Goal: Information Seeking & Learning: Find specific fact

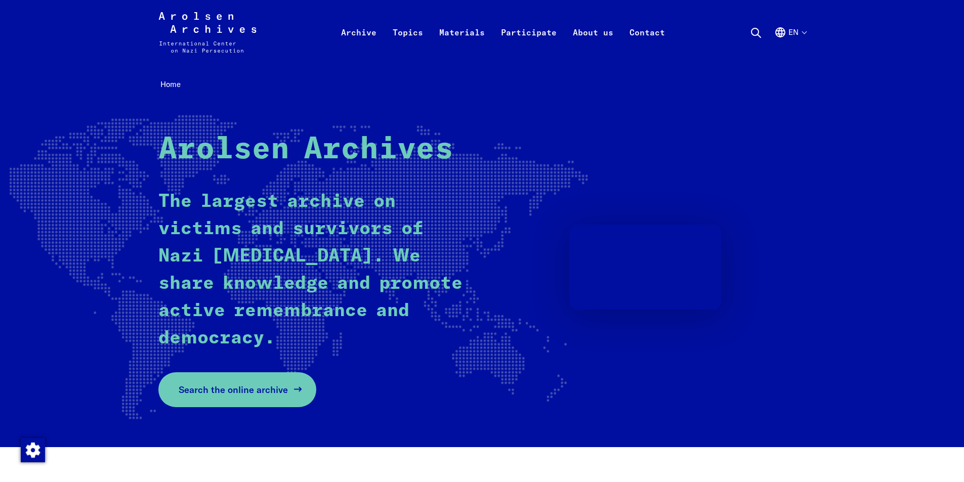
click at [227, 389] on span "Search the online archive" at bounding box center [233, 390] width 109 height 14
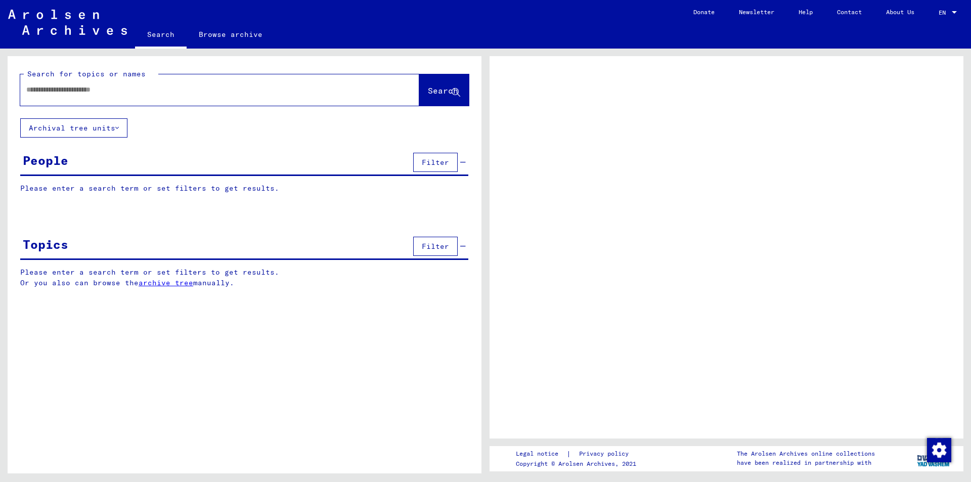
click at [145, 91] on input "text" at bounding box center [210, 89] width 369 height 11
paste input "**********"
type input "**********"
paste input "*******"
type input "*******"
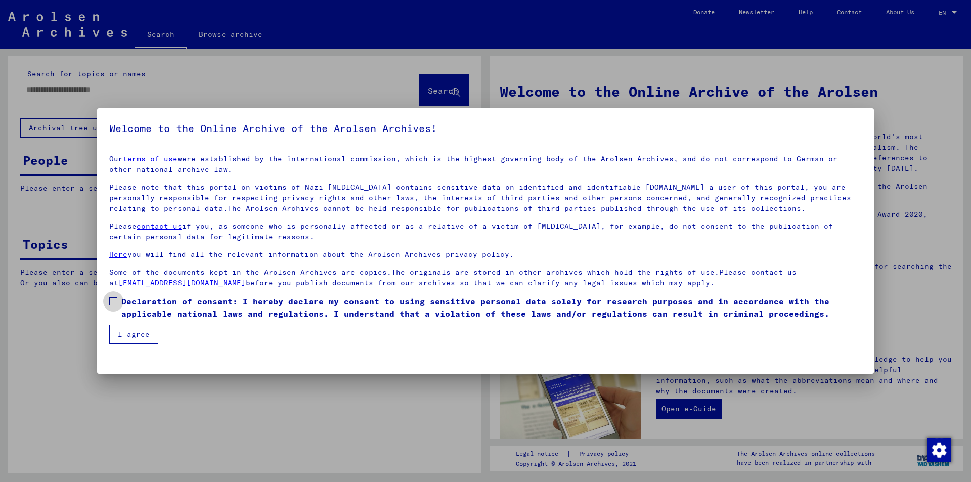
click at [113, 300] on span at bounding box center [113, 301] width 8 height 8
click at [123, 329] on button "I agree" at bounding box center [133, 334] width 49 height 19
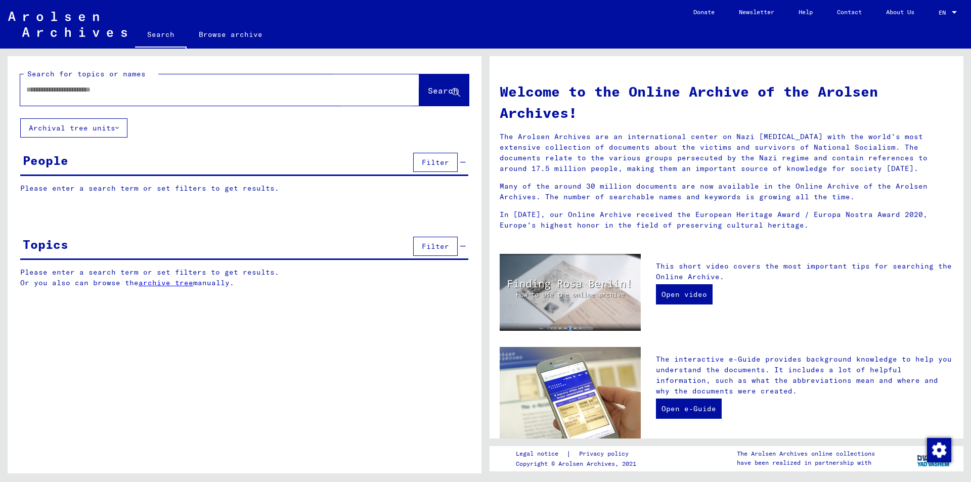
click at [428, 94] on span "Search" at bounding box center [443, 90] width 30 height 10
click at [193, 101] on div at bounding box center [219, 89] width 399 height 31
click at [198, 90] on input "text" at bounding box center [207, 89] width 363 height 11
paste input "*******"
type input "*******"
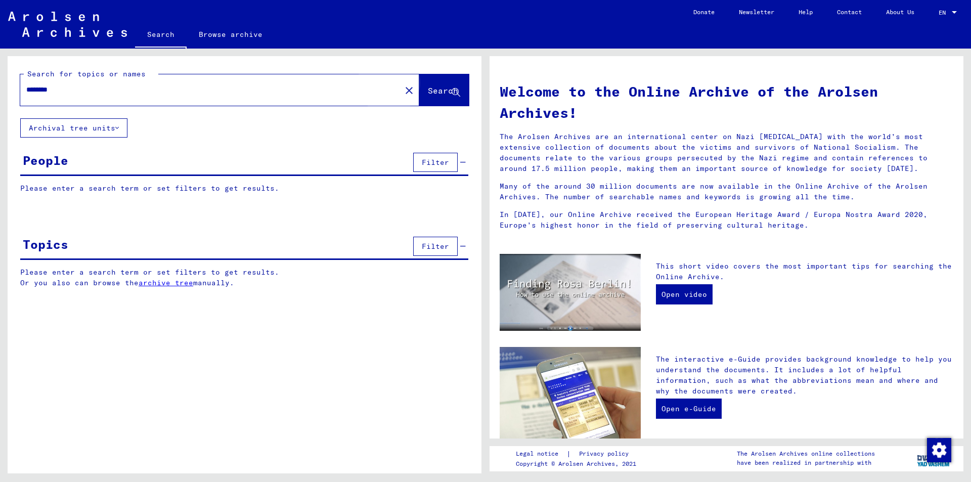
click at [430, 95] on span "Search" at bounding box center [443, 90] width 30 height 10
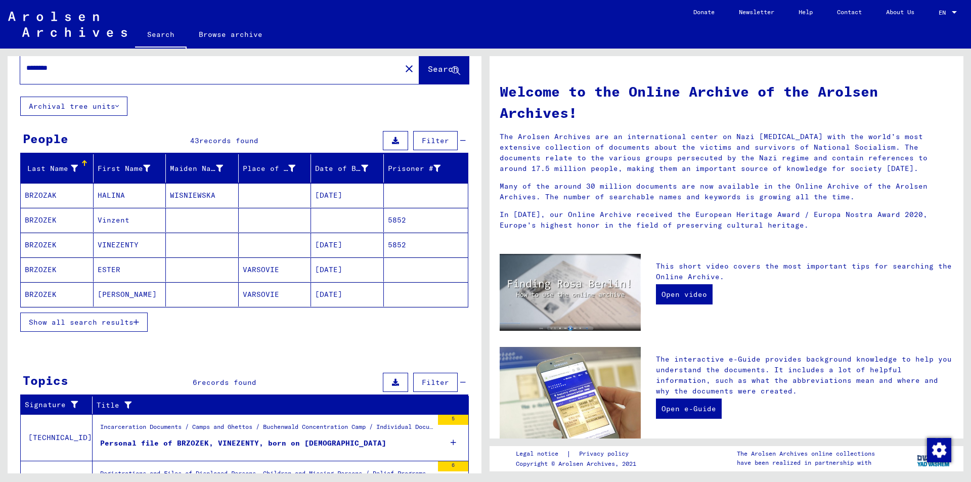
scroll to position [23, 0]
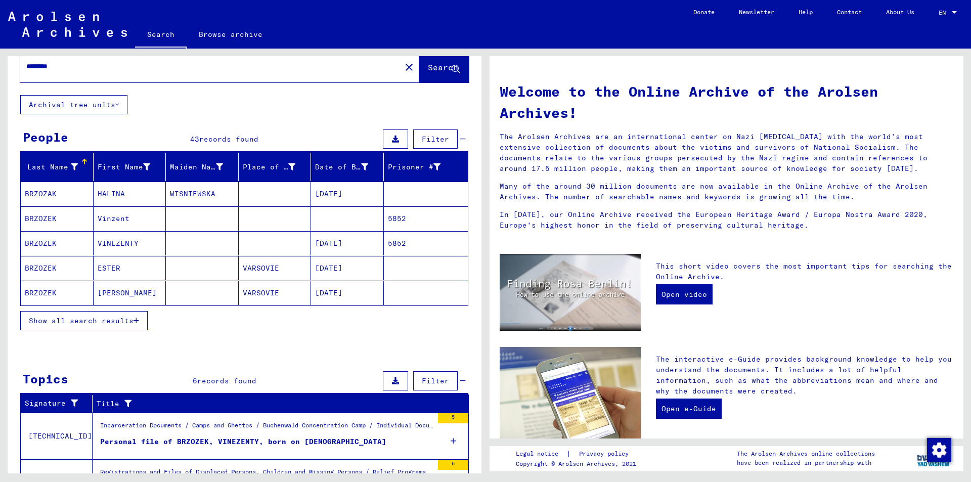
click at [255, 269] on mat-cell "VARSOVIE" at bounding box center [275, 268] width 73 height 24
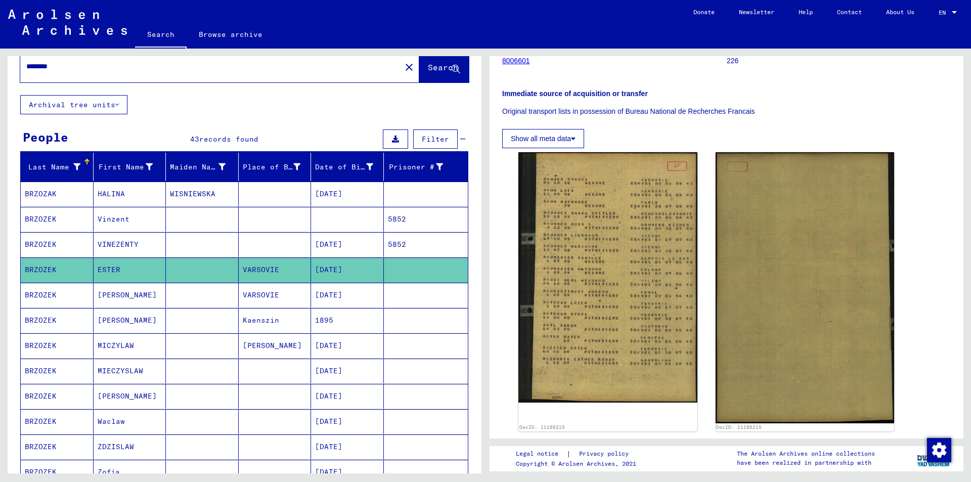
scroll to position [126, 0]
drag, startPoint x: 360, startPoint y: 270, endPoint x: 309, endPoint y: 274, distance: 50.8
click at [311, 274] on mat-cell "[DATE]" at bounding box center [347, 269] width 73 height 25
copy mat-cell "[DATE]"
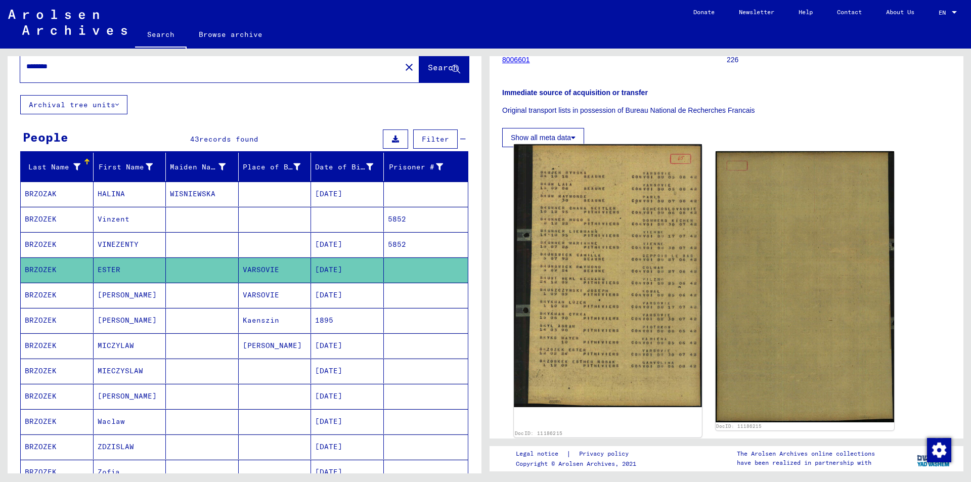
click at [594, 272] on img at bounding box center [608, 275] width 188 height 263
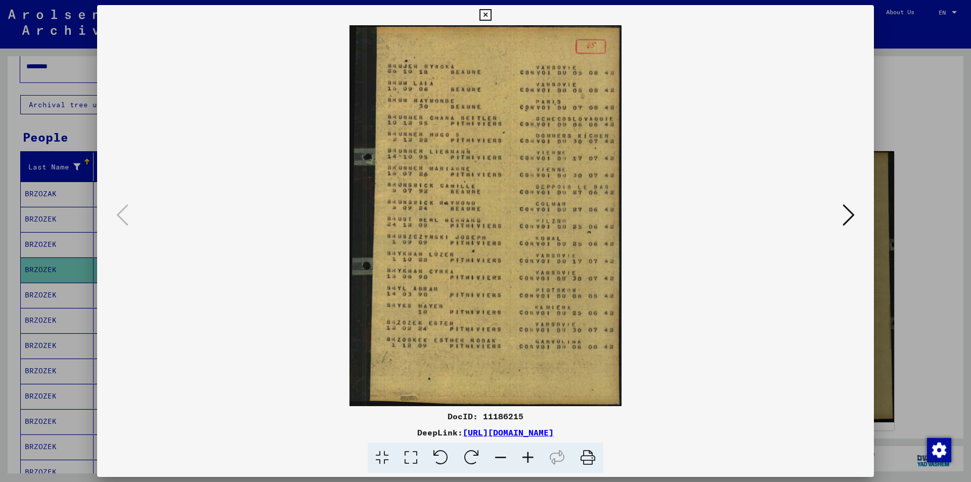
click at [849, 209] on icon at bounding box center [849, 215] width 12 height 24
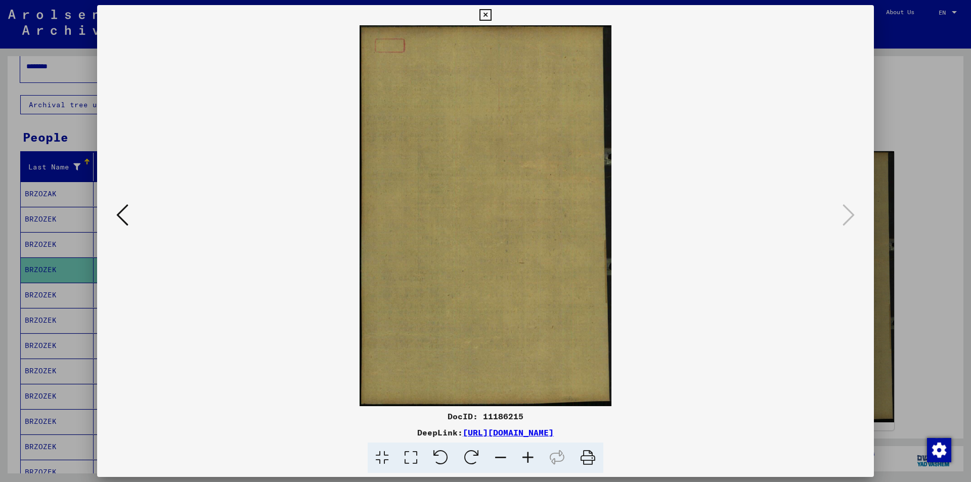
click at [485, 14] on icon at bounding box center [485, 15] width 12 height 12
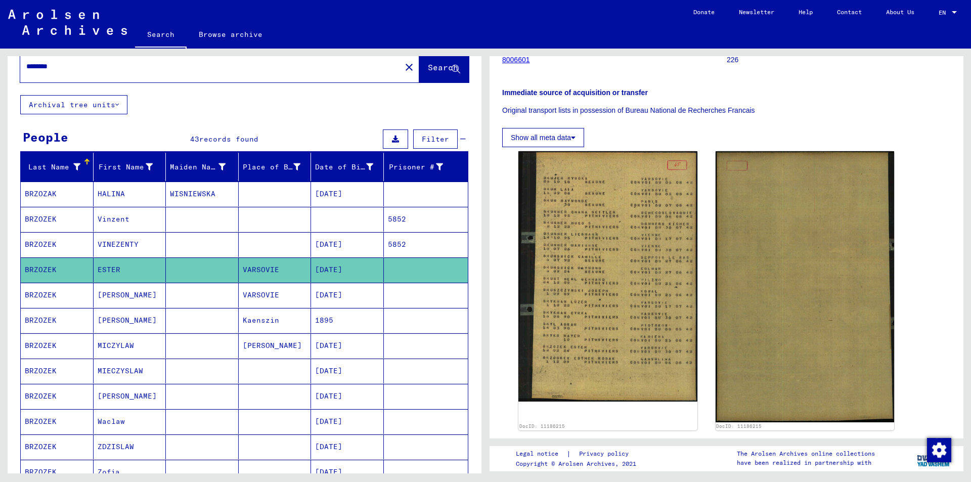
click at [119, 297] on mat-cell "[PERSON_NAME]" at bounding box center [130, 295] width 73 height 25
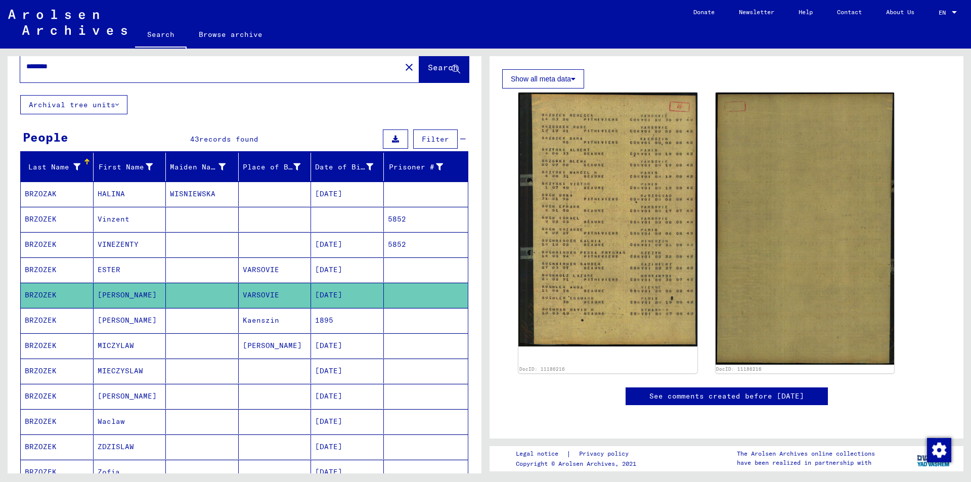
scroll to position [164, 0]
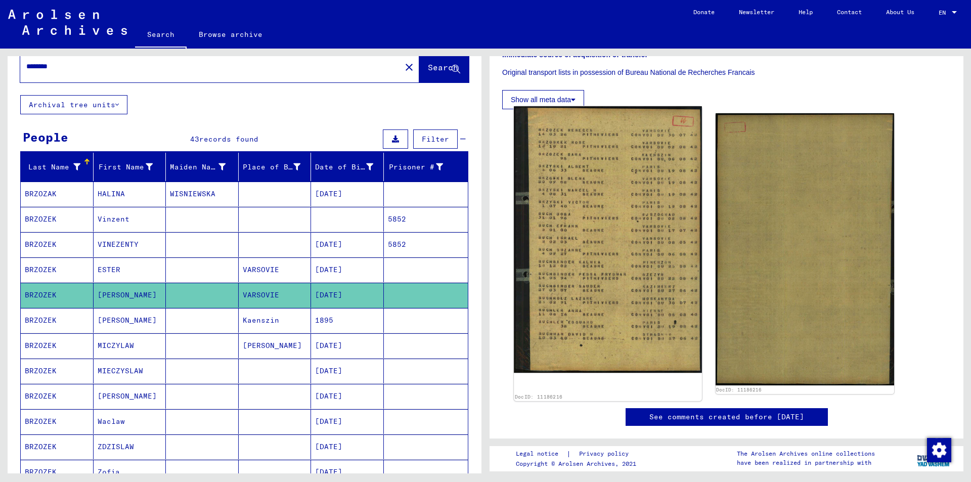
click at [618, 199] on img at bounding box center [608, 239] width 188 height 267
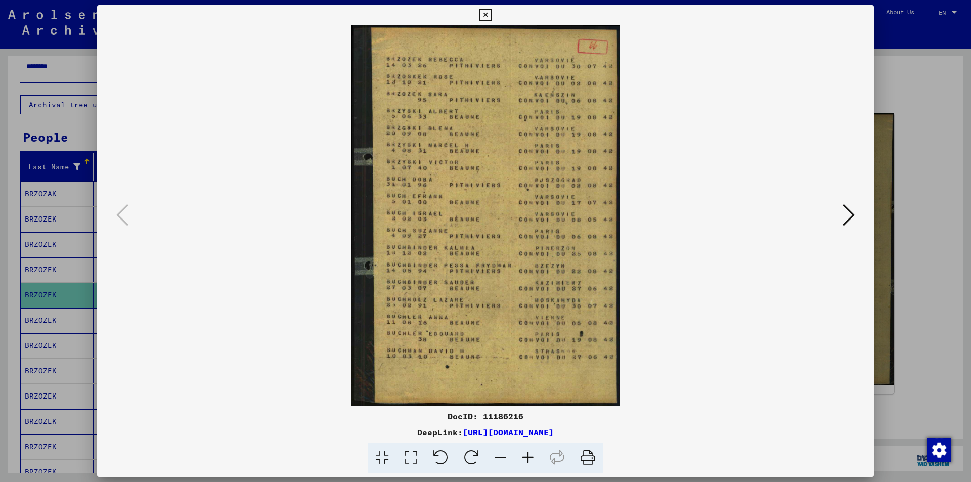
drag, startPoint x: 472, startPoint y: 53, endPoint x: 693, endPoint y: 82, distance: 222.5
click at [693, 82] on img at bounding box center [486, 215] width 708 height 381
click at [61, 69] on div at bounding box center [485, 241] width 971 height 482
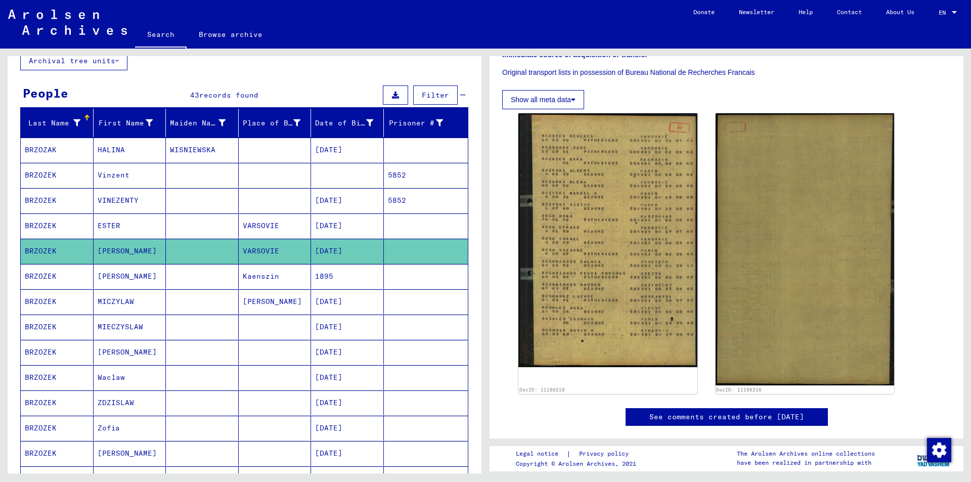
scroll to position [63, 0]
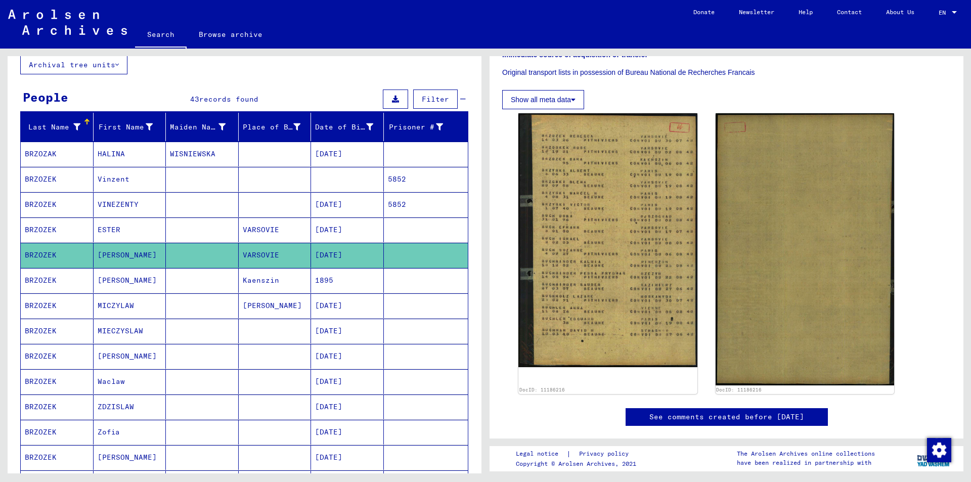
click at [126, 229] on mat-cell "ESTER" at bounding box center [130, 229] width 73 height 25
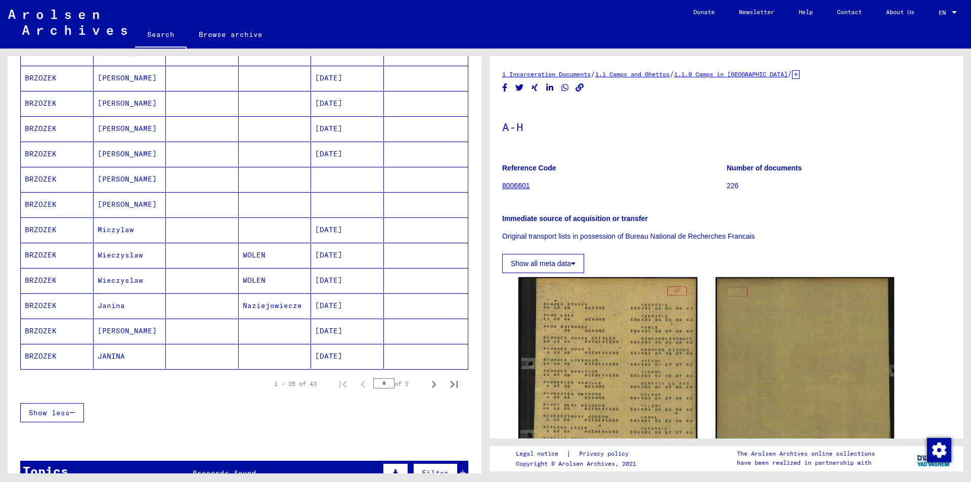
scroll to position [475, 0]
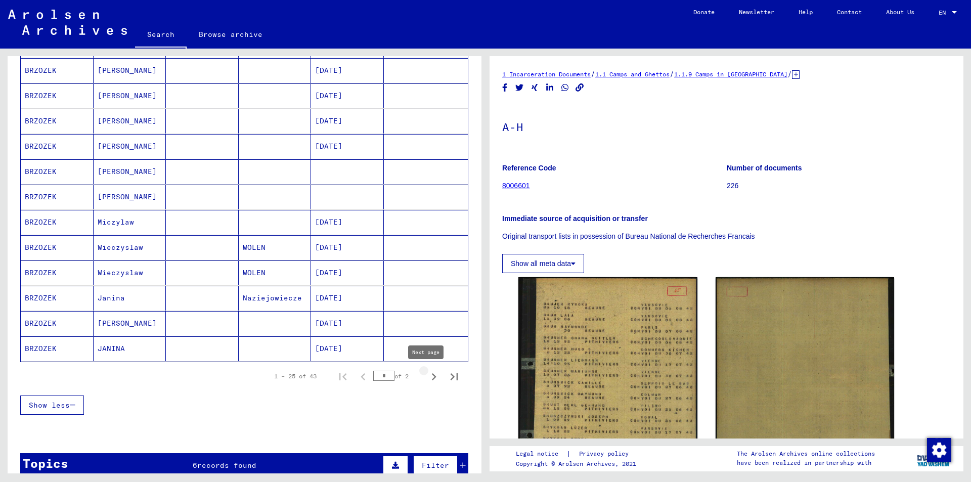
click at [432, 378] on icon "Next page" at bounding box center [434, 376] width 5 height 7
type input "*"
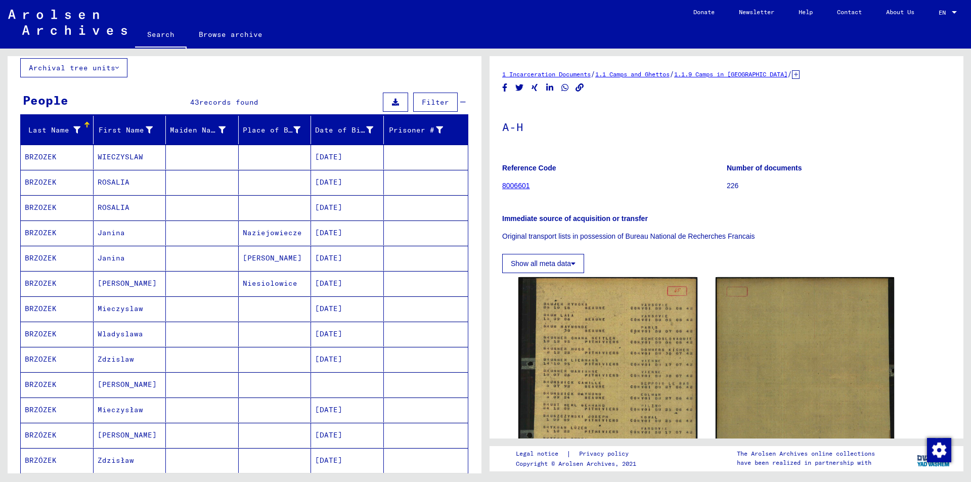
scroll to position [62, 0]
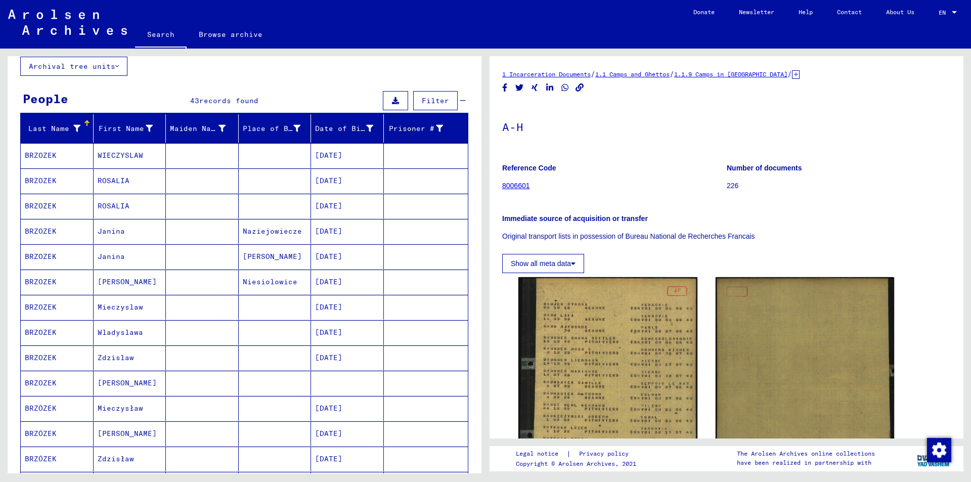
click at [337, 182] on mat-cell "[DATE]" at bounding box center [347, 180] width 73 height 25
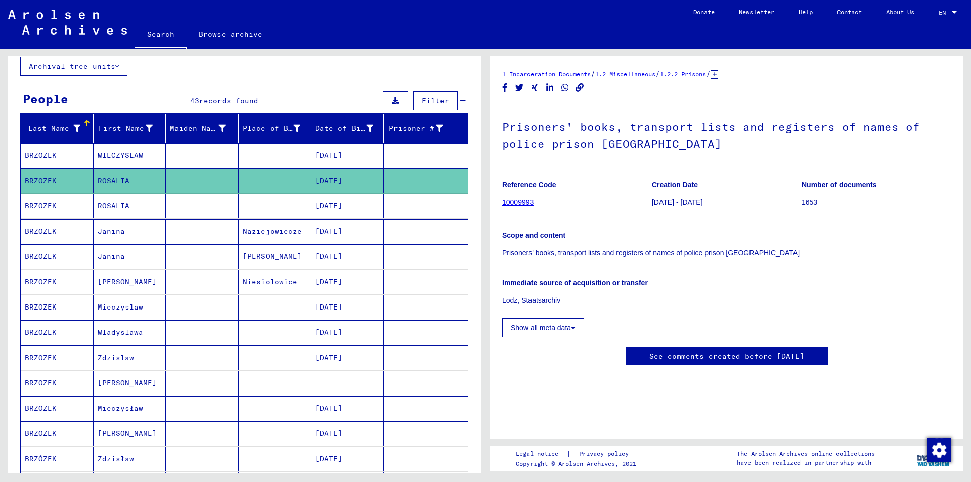
click at [335, 205] on mat-cell "[DATE]" at bounding box center [347, 206] width 73 height 25
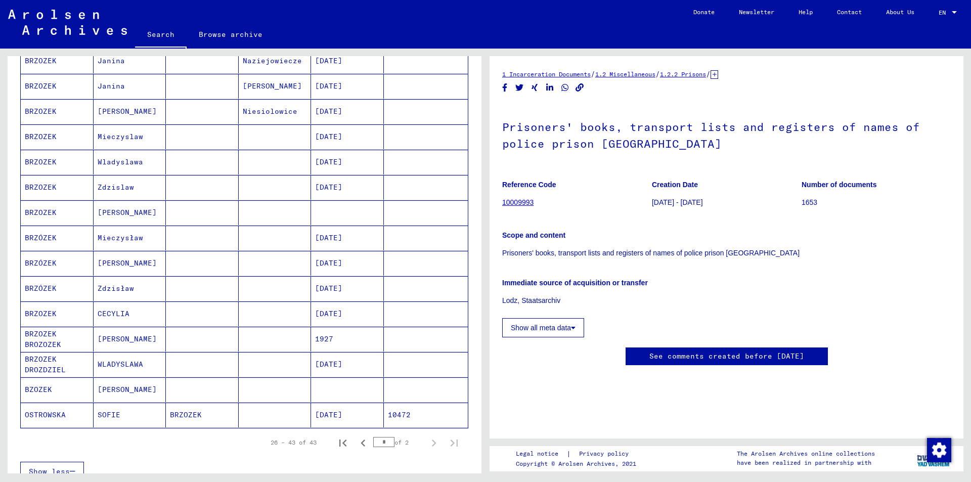
scroll to position [235, 0]
click at [195, 414] on mat-cell "BRZOZEK" at bounding box center [202, 412] width 73 height 25
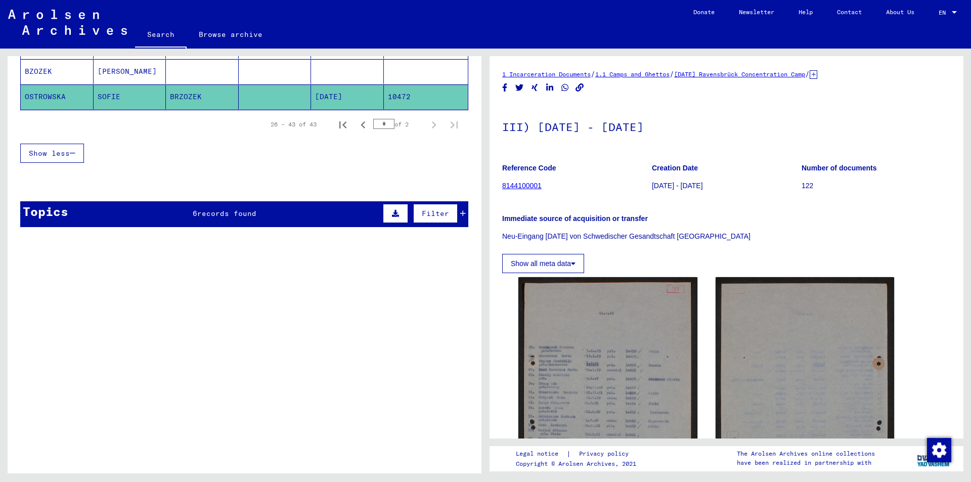
scroll to position [532, 0]
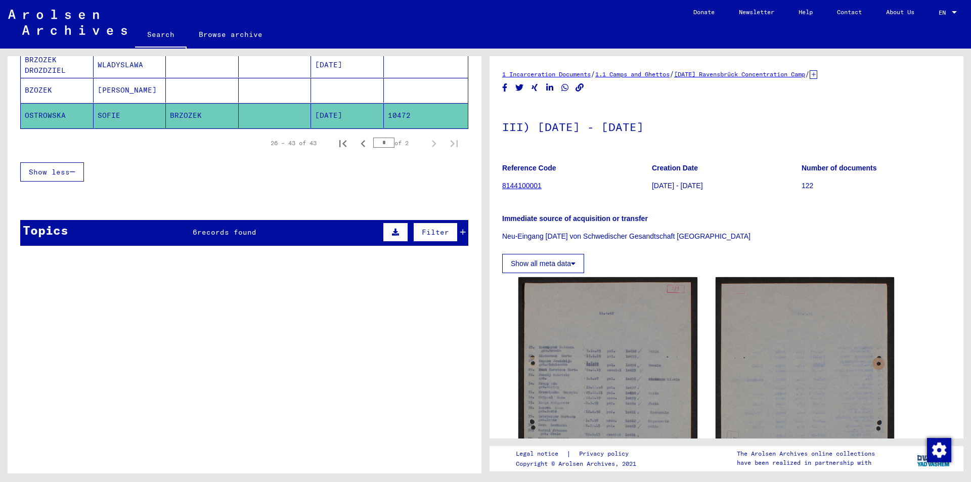
click at [278, 235] on div "Topics 6 records found Filter" at bounding box center [244, 233] width 448 height 26
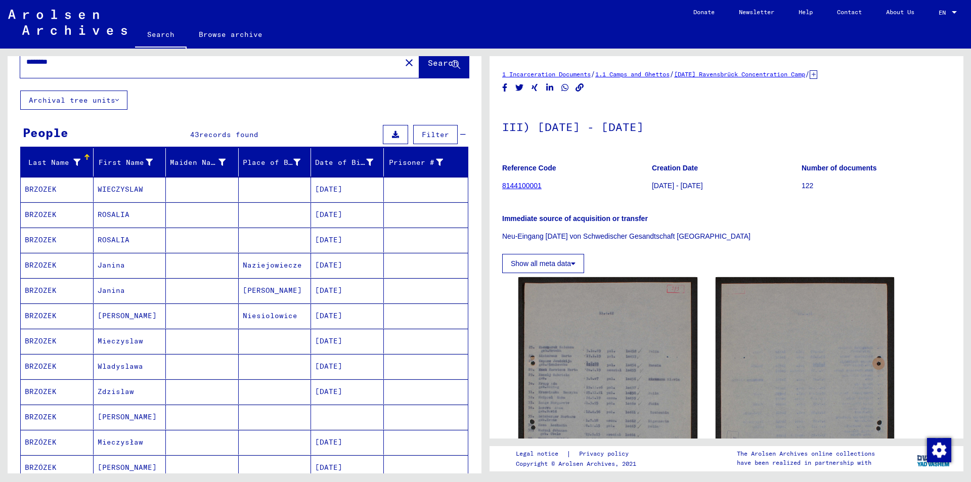
scroll to position [0, 0]
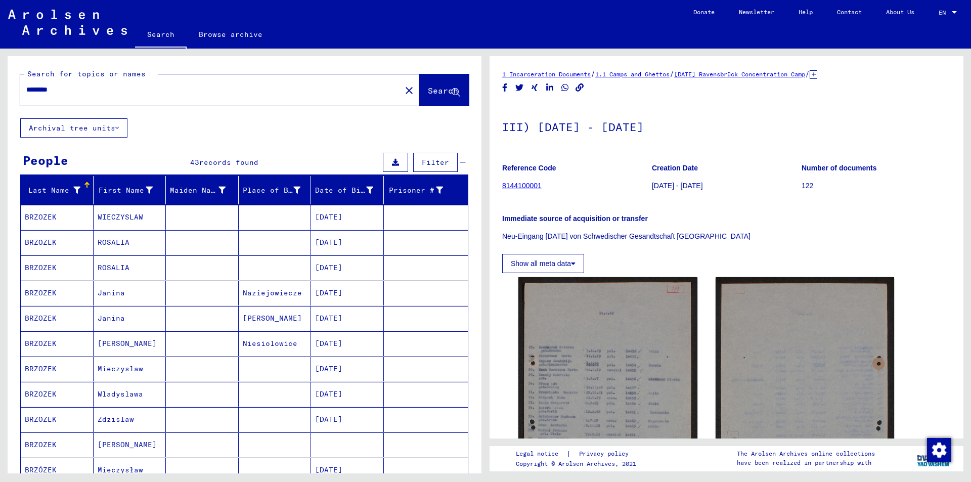
click at [93, 88] on input "*******" at bounding box center [210, 89] width 369 height 11
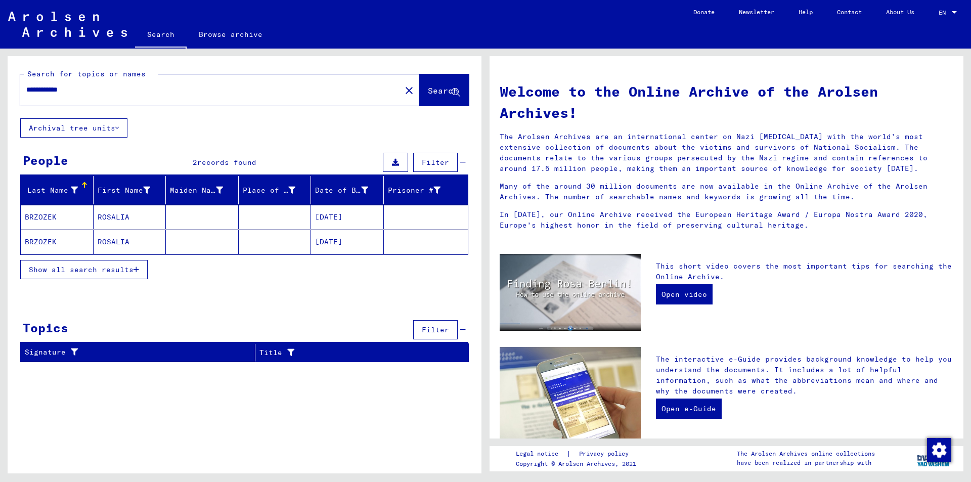
click at [75, 92] on input "**********" at bounding box center [207, 89] width 363 height 11
drag, startPoint x: 75, startPoint y: 92, endPoint x: 143, endPoint y: 74, distance: 69.9
click at [75, 91] on input "**********" at bounding box center [207, 89] width 363 height 11
drag, startPoint x: 82, startPoint y: 93, endPoint x: 0, endPoint y: 100, distance: 82.2
click at [0, 100] on div "Search for topics or names ******* close Search Archival tree units People 2 re…" at bounding box center [243, 261] width 486 height 425
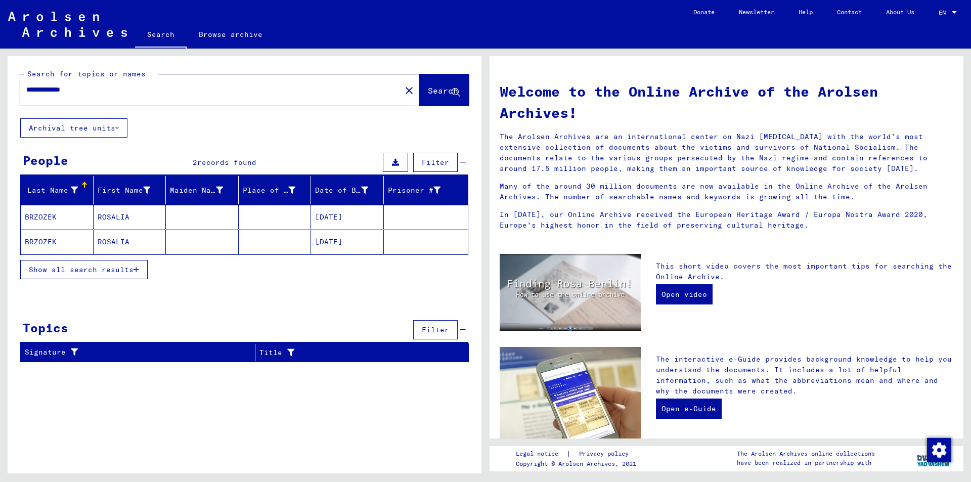
type input "**********"
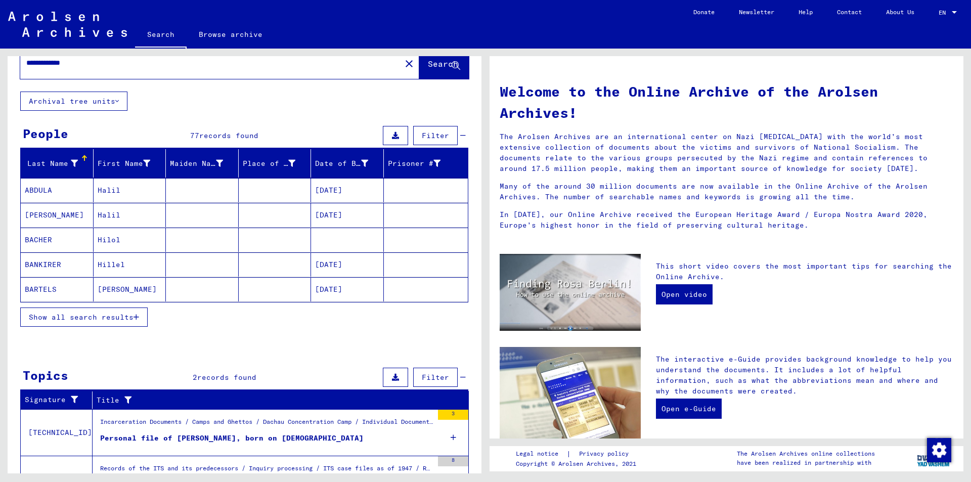
scroll to position [86, 0]
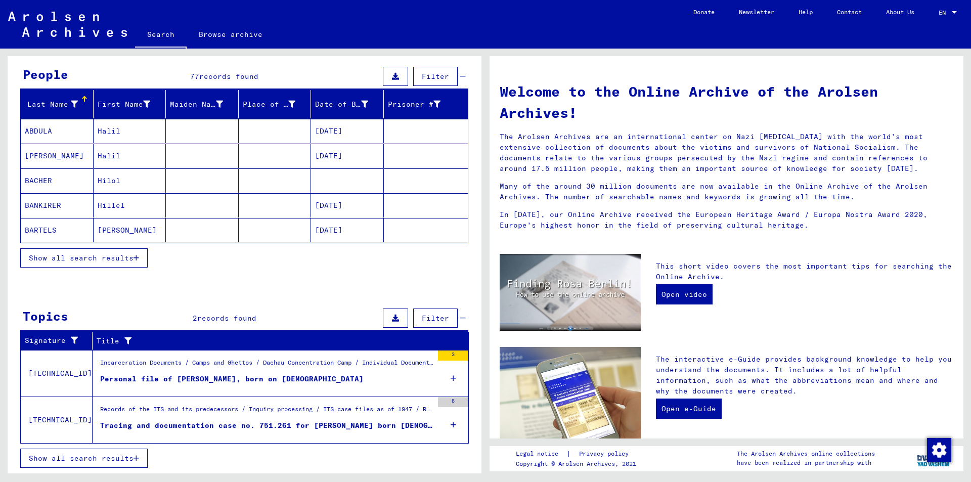
click at [309, 379] on div "Personal file of [PERSON_NAME], born on [DEMOGRAPHIC_DATA]" at bounding box center [232, 379] width 264 height 11
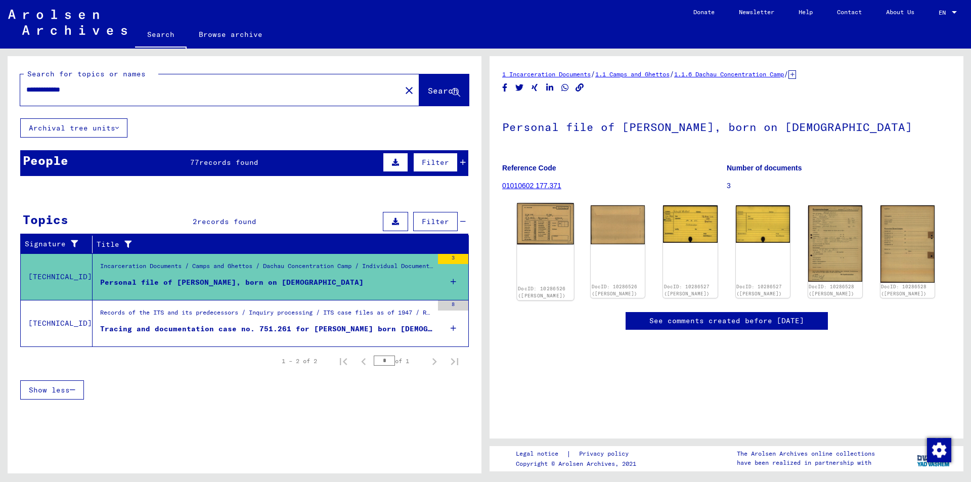
click at [549, 227] on img at bounding box center [545, 223] width 57 height 41
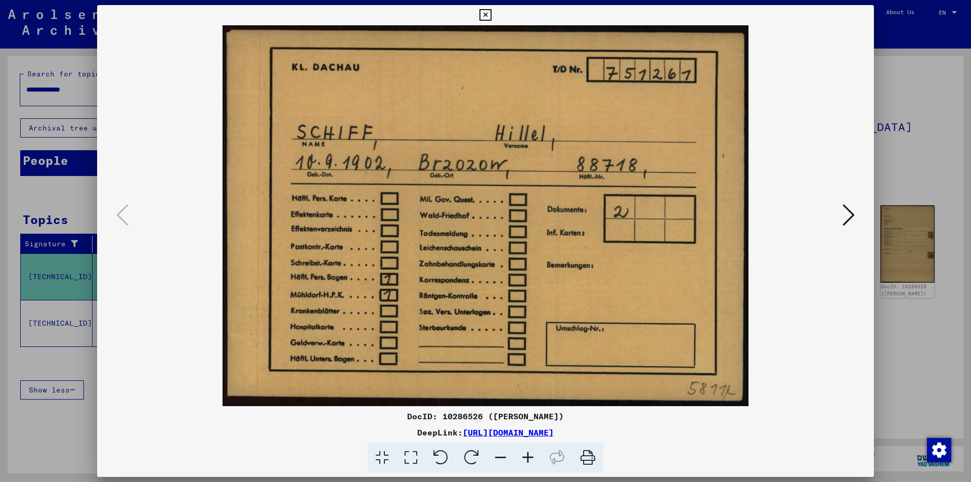
click at [841, 221] on button at bounding box center [849, 215] width 18 height 29
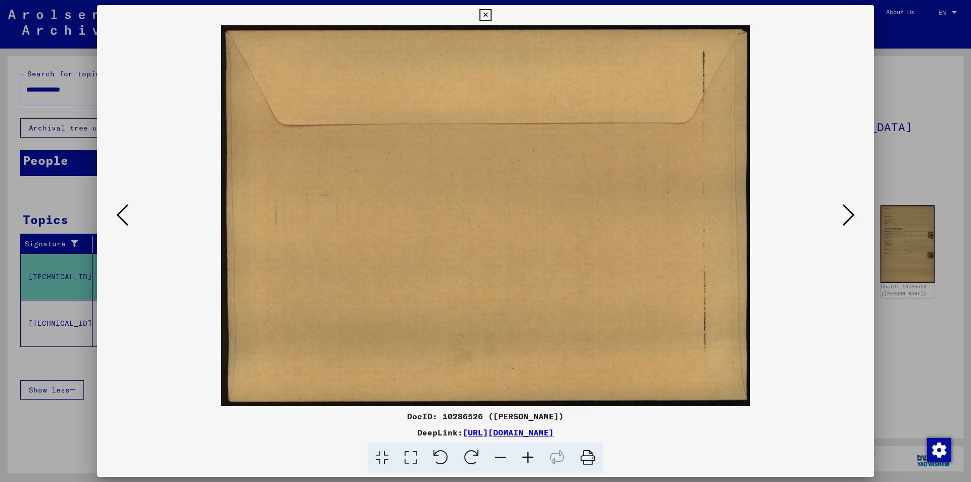
click at [841, 221] on button at bounding box center [849, 215] width 18 height 29
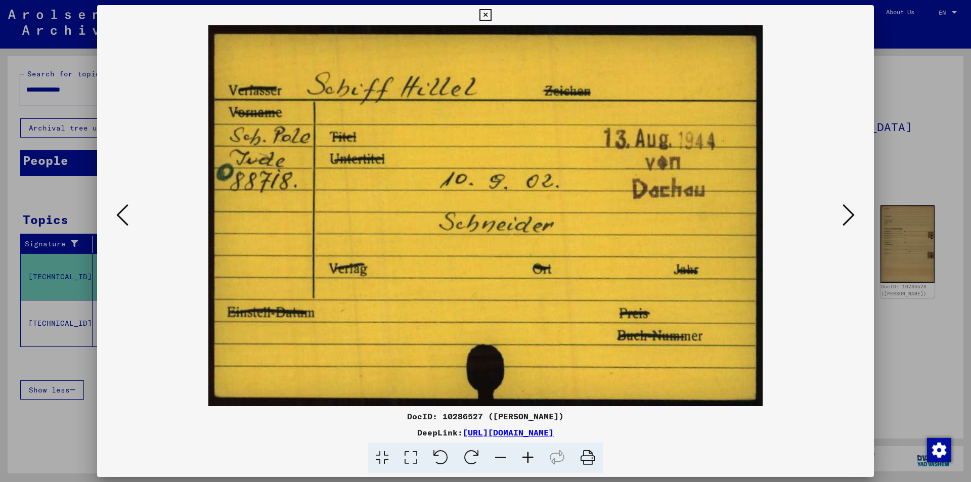
click at [842, 221] on button at bounding box center [849, 215] width 18 height 29
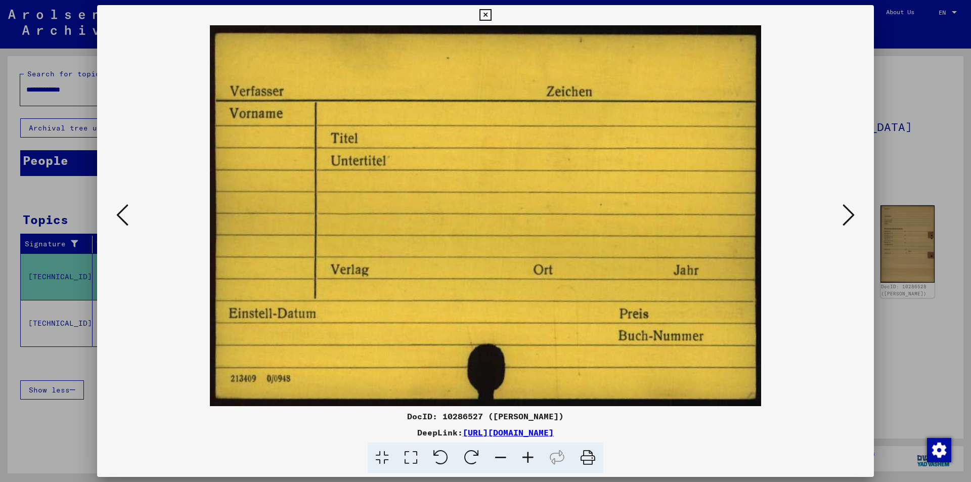
click at [842, 221] on button at bounding box center [849, 215] width 18 height 29
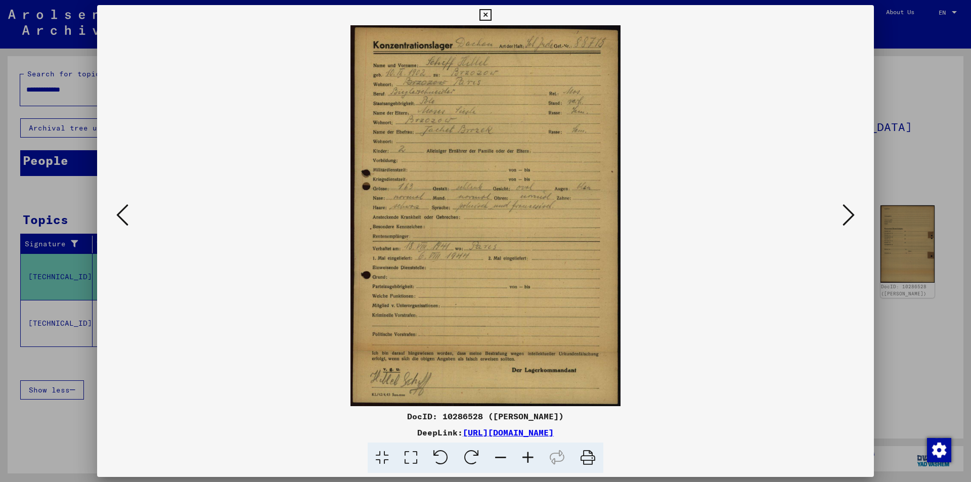
click at [524, 458] on icon at bounding box center [527, 458] width 27 height 31
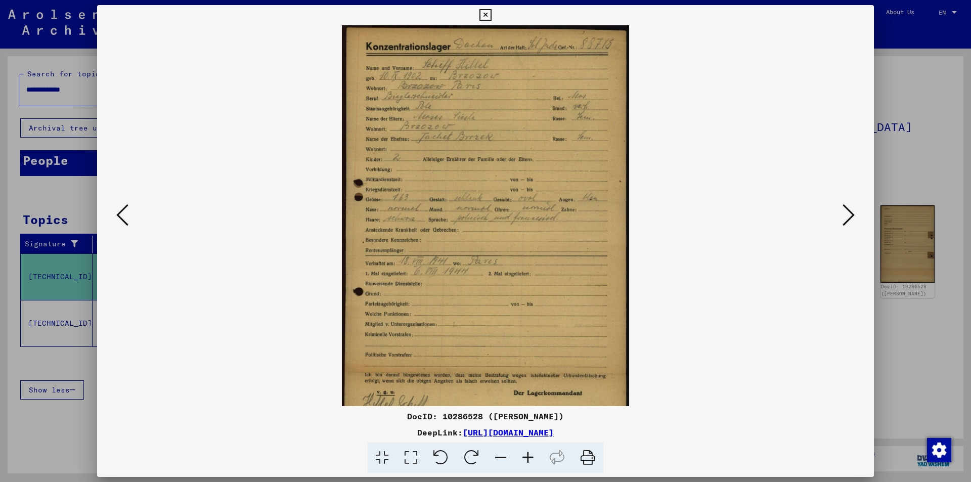
click at [524, 458] on icon at bounding box center [527, 458] width 27 height 31
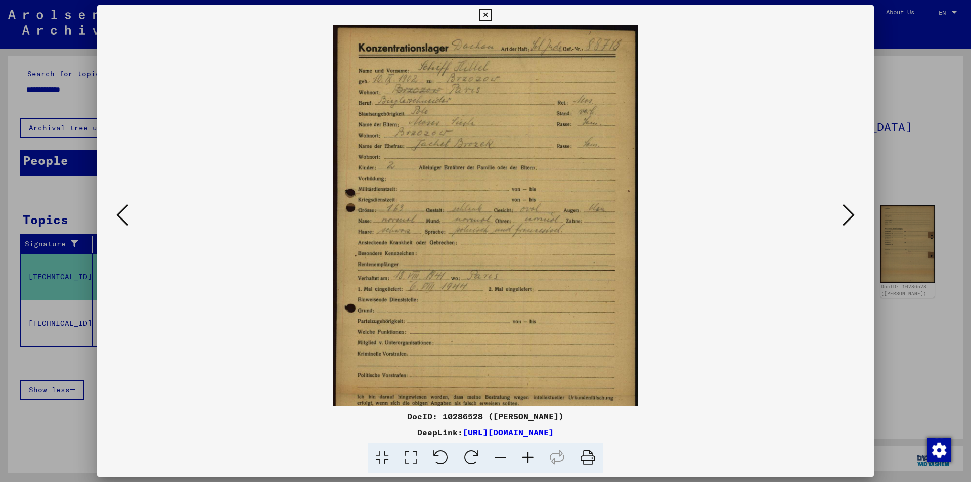
click at [524, 458] on icon at bounding box center [527, 458] width 27 height 31
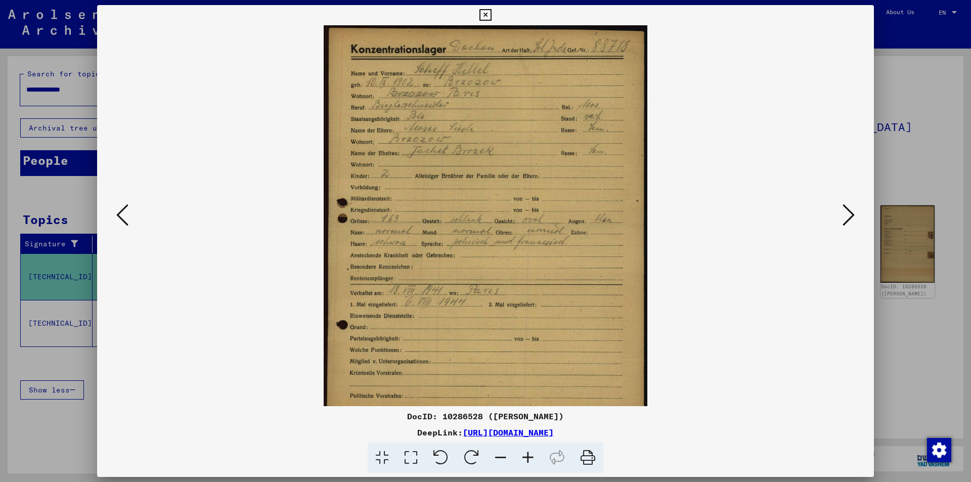
click at [524, 458] on icon at bounding box center [527, 458] width 27 height 31
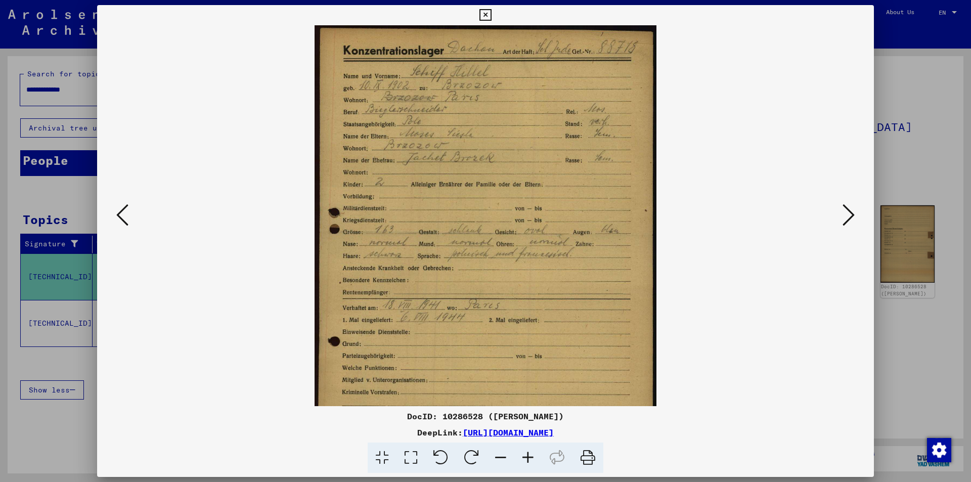
click at [524, 458] on icon at bounding box center [527, 458] width 27 height 31
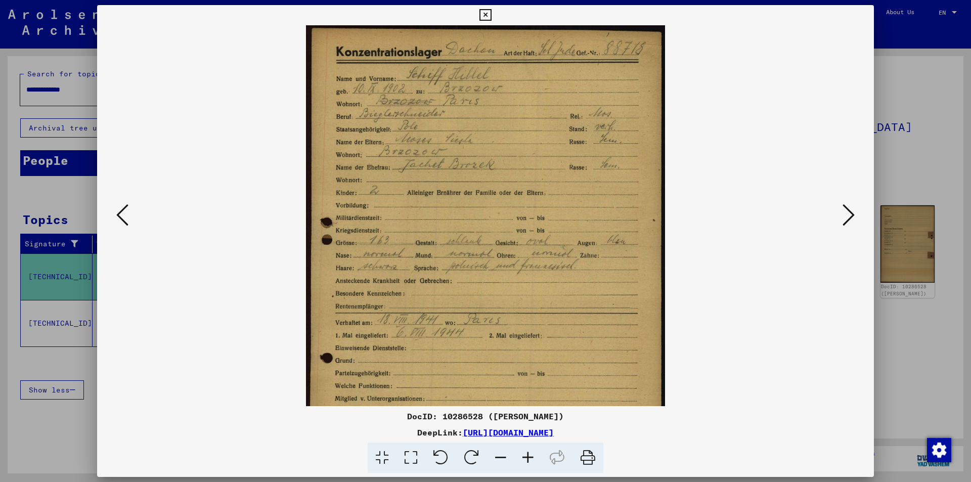
click at [524, 458] on icon at bounding box center [527, 458] width 27 height 31
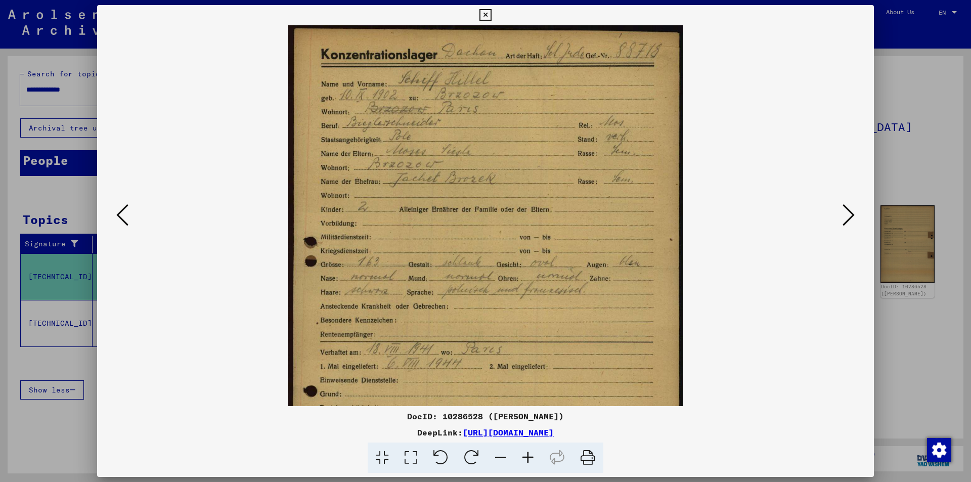
click at [524, 458] on icon at bounding box center [527, 458] width 27 height 31
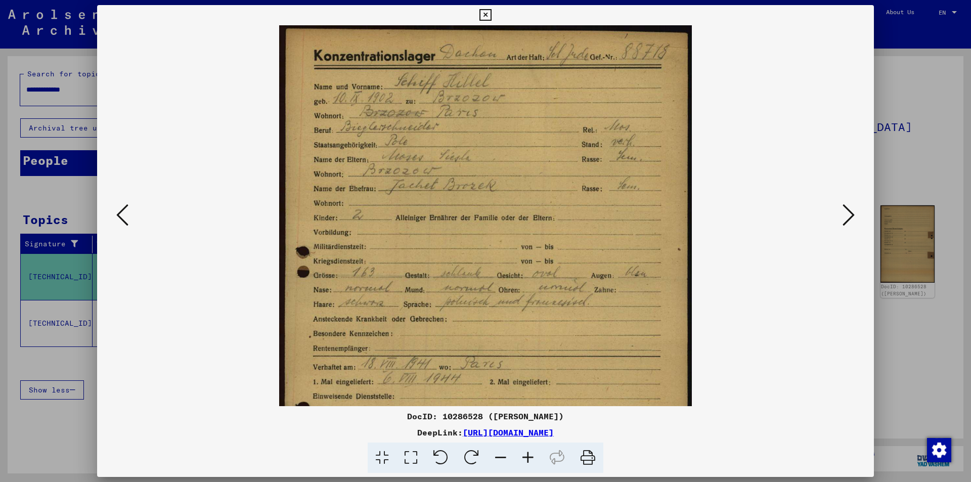
click at [524, 458] on icon at bounding box center [527, 458] width 27 height 31
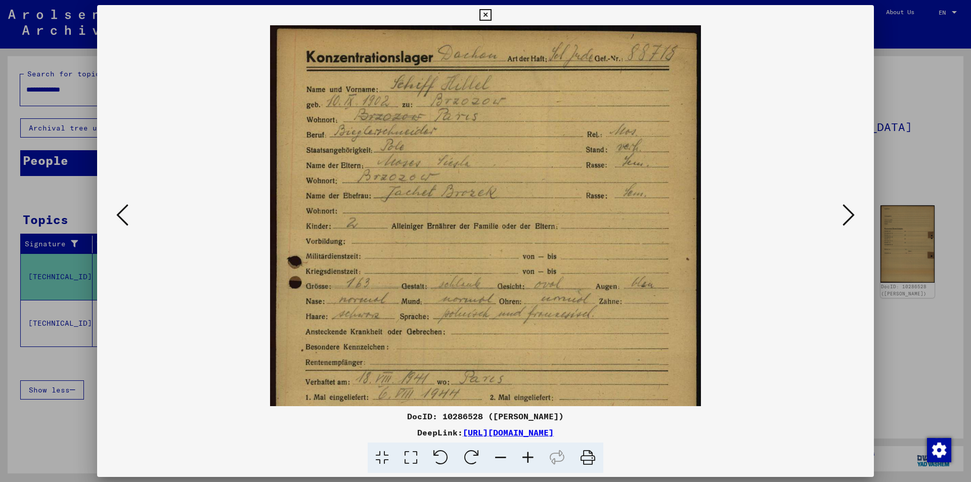
click at [524, 458] on icon at bounding box center [527, 458] width 27 height 31
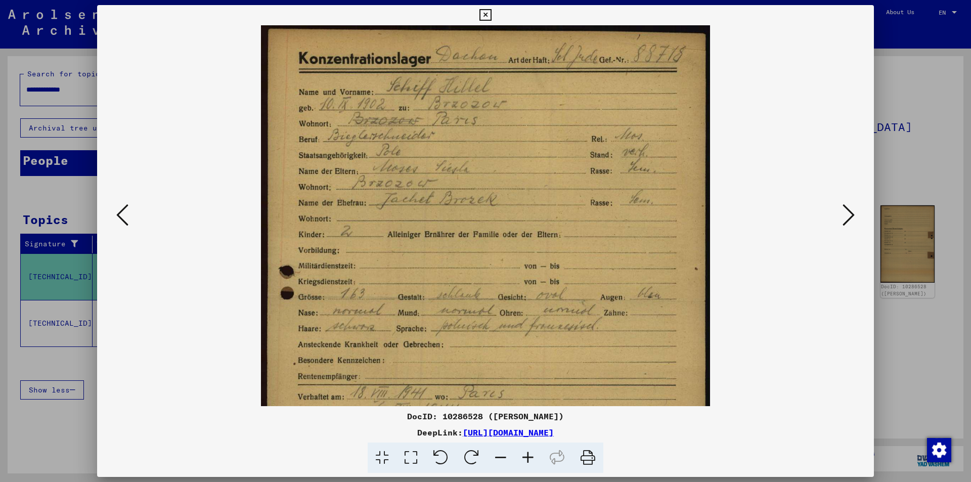
click at [524, 458] on icon at bounding box center [527, 458] width 27 height 31
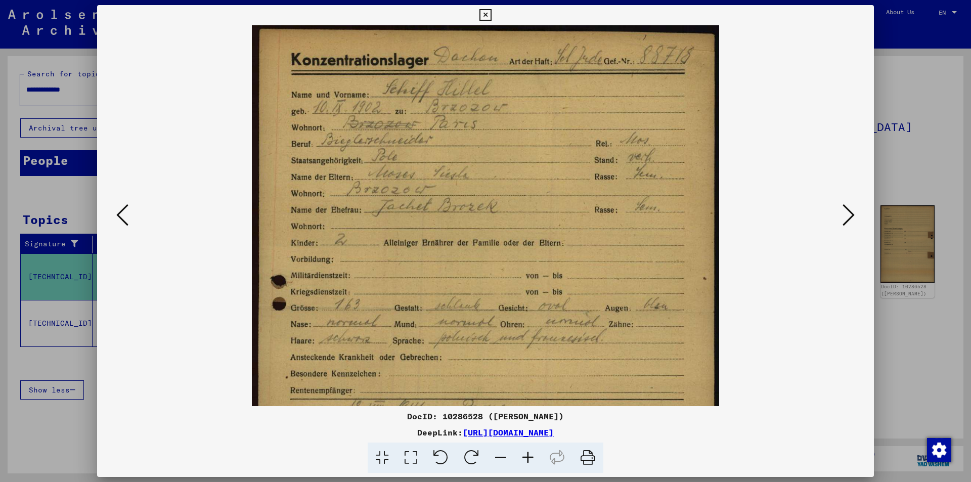
click at [524, 458] on icon at bounding box center [527, 458] width 27 height 31
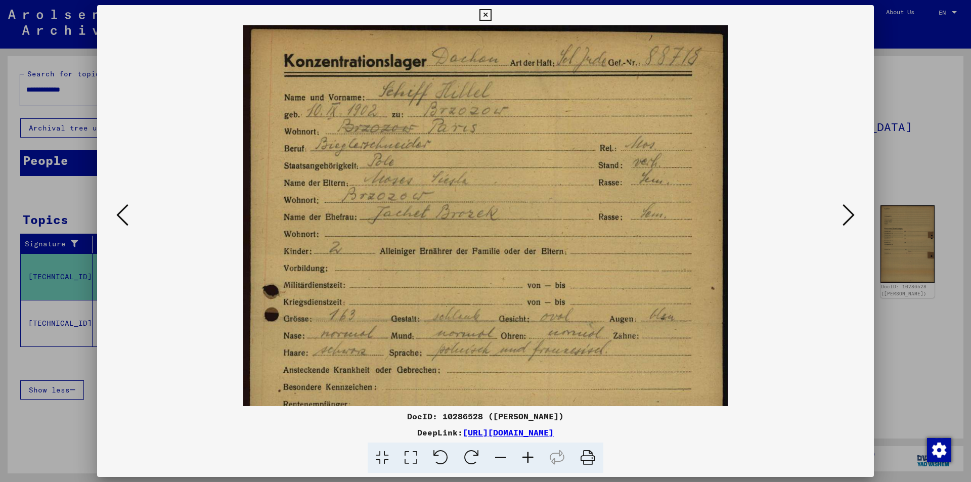
click at [524, 458] on icon at bounding box center [527, 458] width 27 height 31
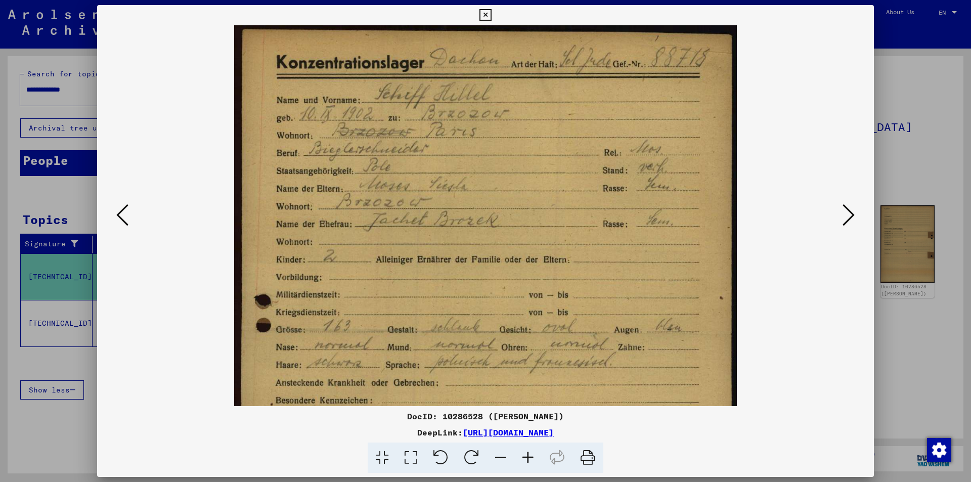
click at [524, 458] on icon at bounding box center [527, 458] width 27 height 31
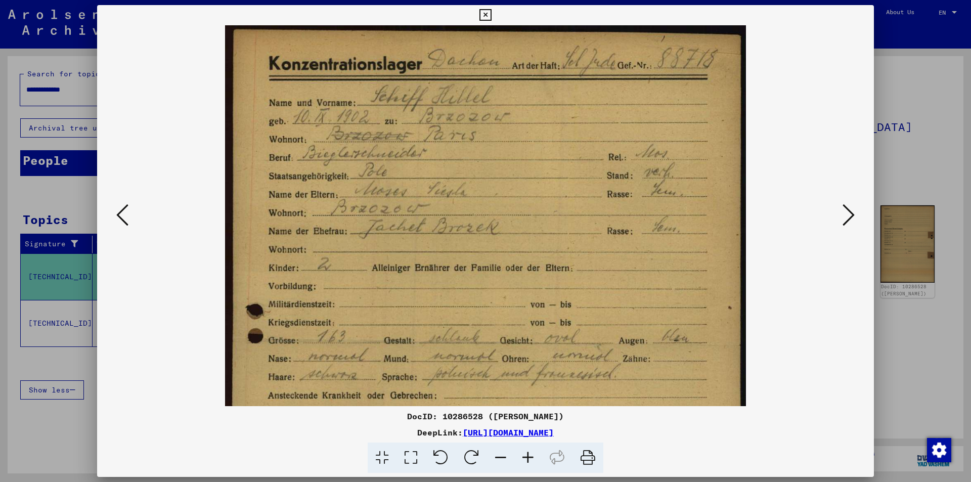
click at [524, 458] on icon at bounding box center [527, 458] width 27 height 31
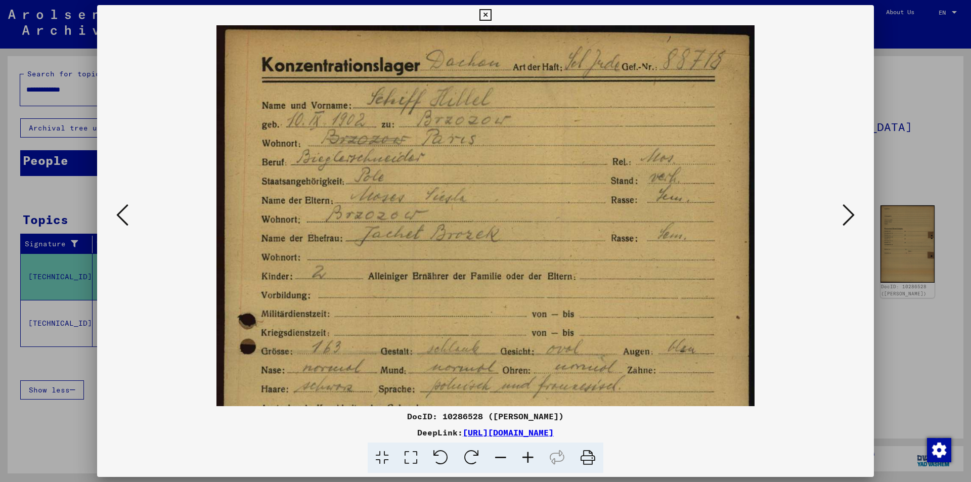
click at [524, 458] on icon at bounding box center [527, 458] width 27 height 31
click at [849, 218] on icon at bounding box center [849, 215] width 12 height 24
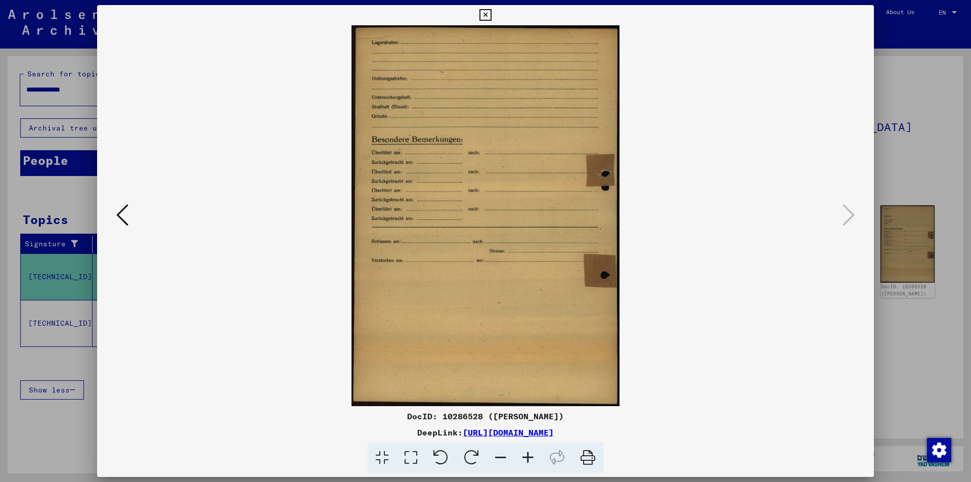
click at [119, 218] on icon at bounding box center [122, 215] width 12 height 24
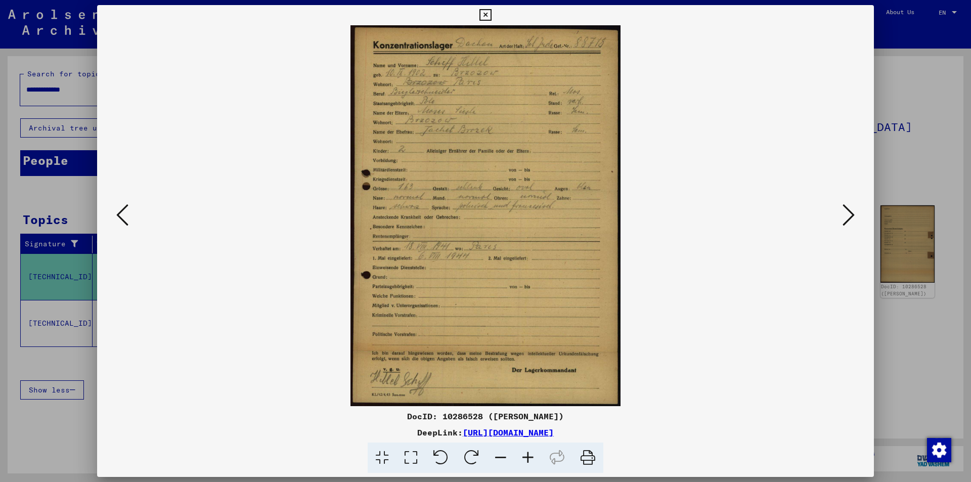
click at [524, 459] on icon at bounding box center [527, 458] width 27 height 31
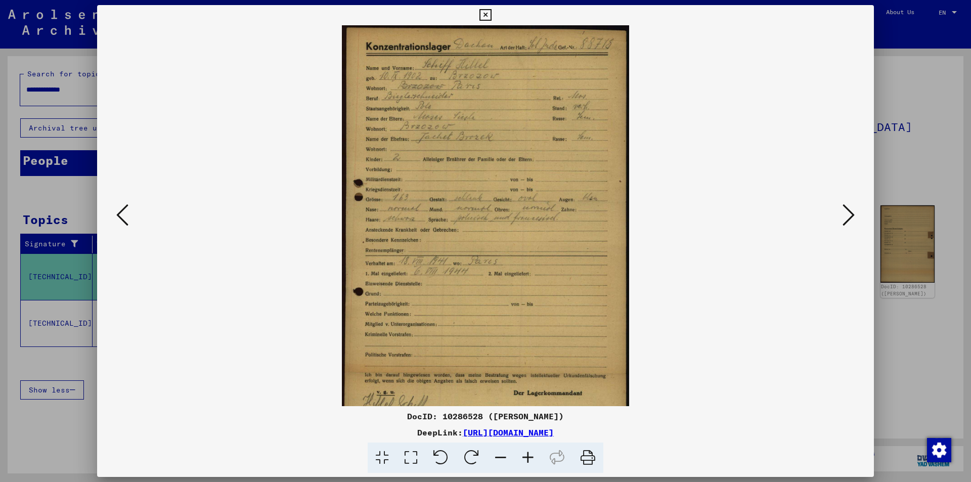
click at [524, 459] on icon at bounding box center [527, 458] width 27 height 31
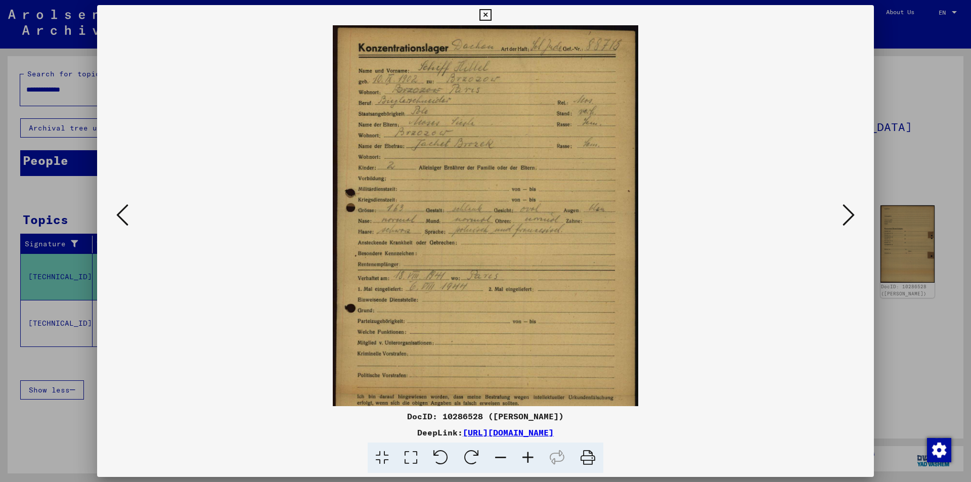
click at [524, 459] on icon at bounding box center [527, 458] width 27 height 31
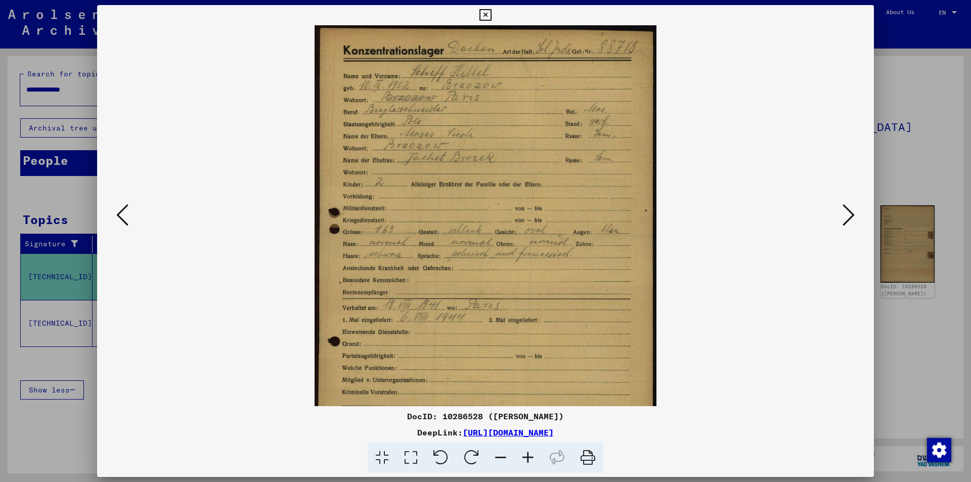
click at [524, 459] on icon at bounding box center [527, 458] width 27 height 31
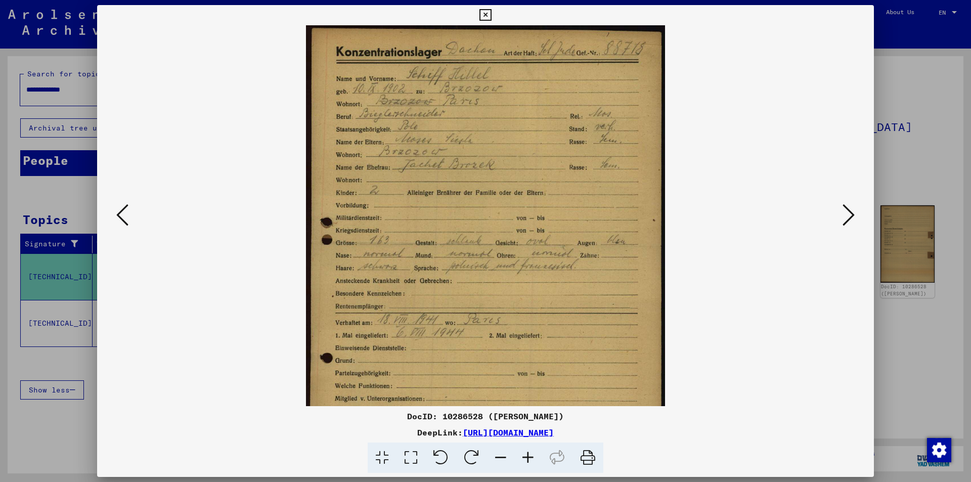
click at [524, 459] on icon at bounding box center [527, 458] width 27 height 31
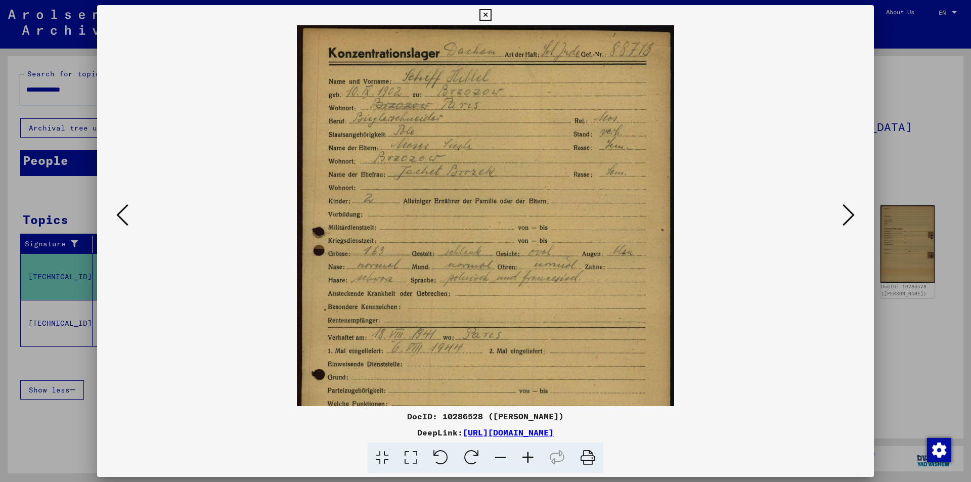
click at [524, 459] on icon at bounding box center [527, 458] width 27 height 31
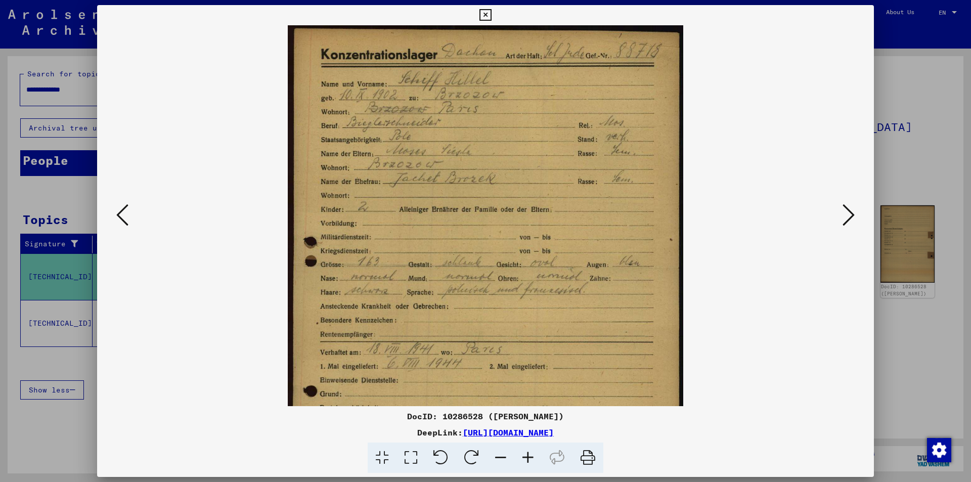
click at [524, 459] on icon at bounding box center [527, 458] width 27 height 31
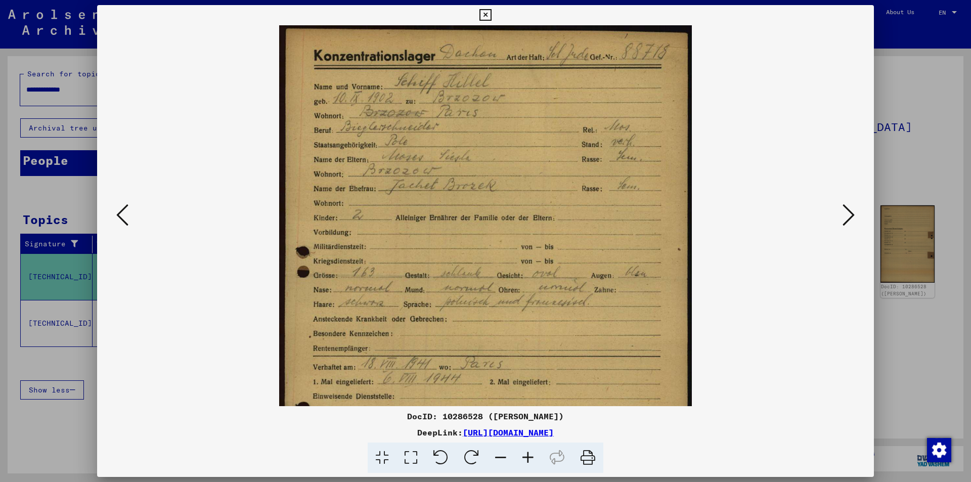
click at [524, 459] on icon at bounding box center [527, 458] width 27 height 31
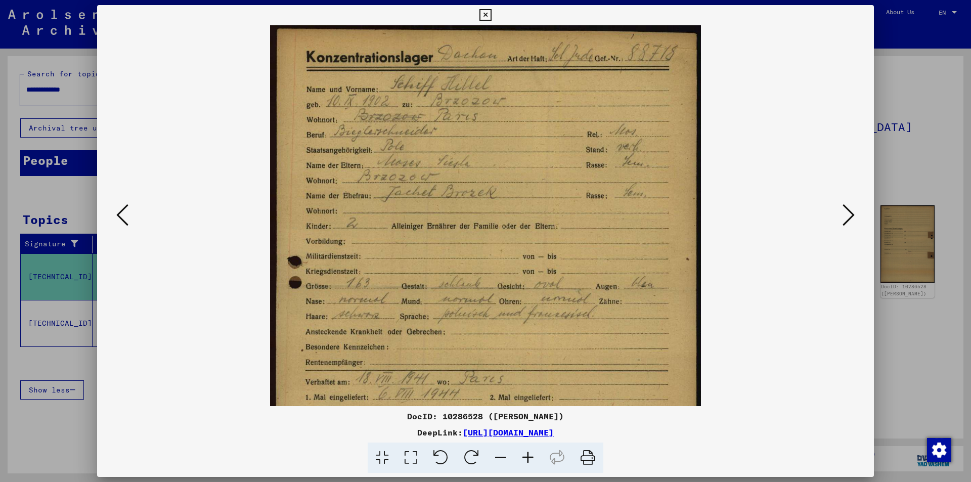
click at [524, 459] on icon at bounding box center [527, 458] width 27 height 31
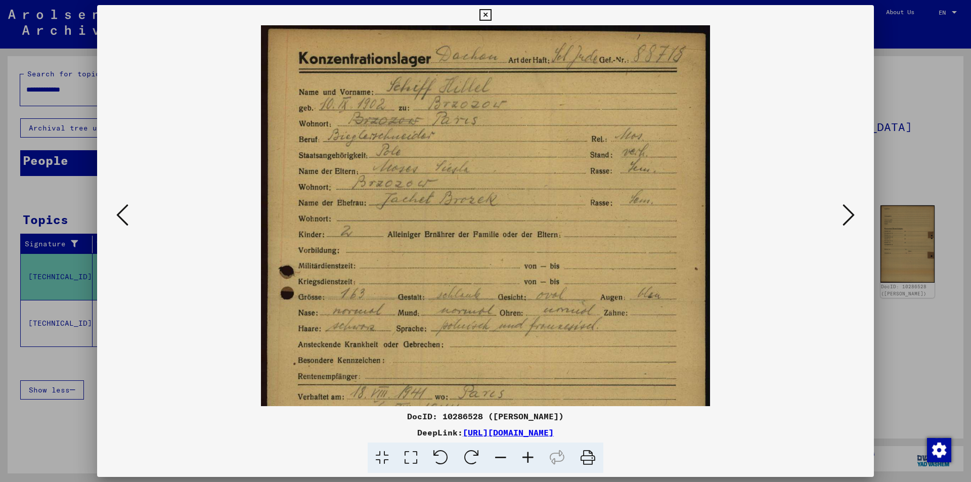
click at [524, 459] on icon at bounding box center [527, 458] width 27 height 31
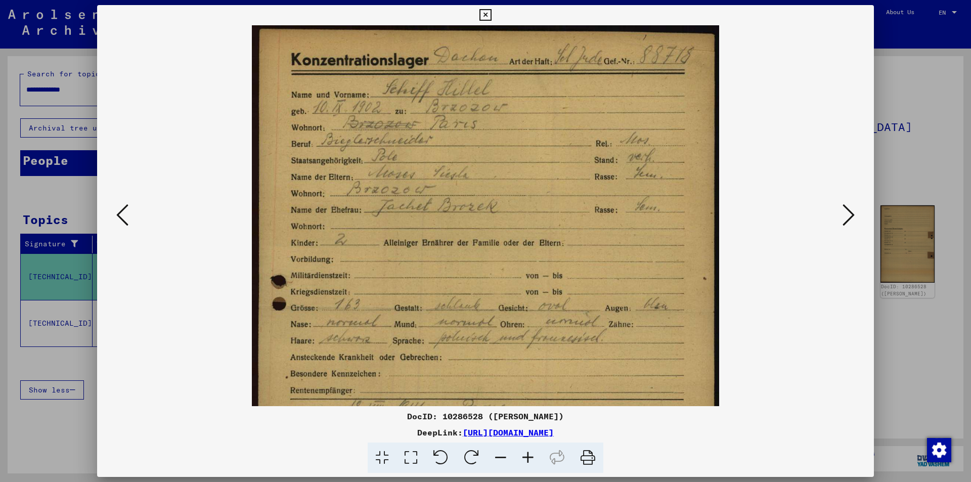
click at [524, 459] on icon at bounding box center [527, 458] width 27 height 31
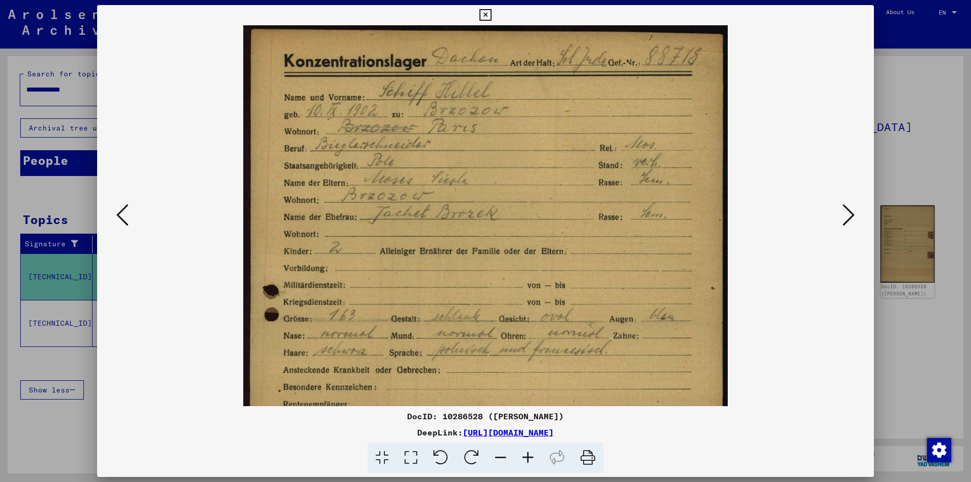
click at [850, 215] on icon at bounding box center [849, 215] width 12 height 24
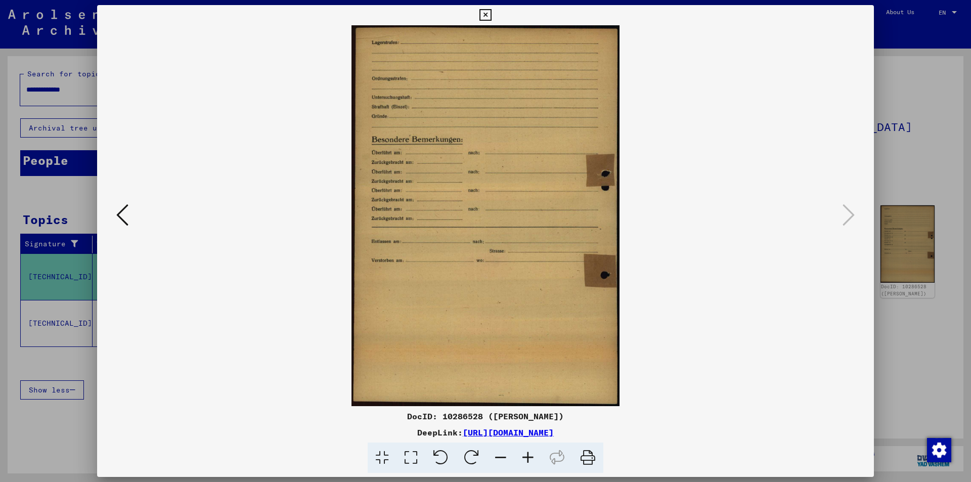
click at [932, 140] on div at bounding box center [485, 241] width 971 height 482
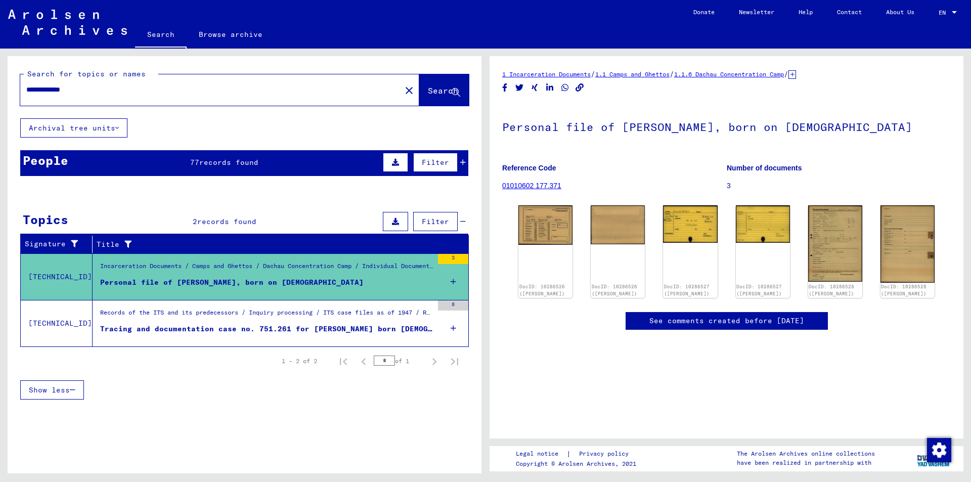
click at [291, 321] on div "Records of the ITS and its predecessors / Inquiry processing / ITS case files a…" at bounding box center [266, 315] width 333 height 14
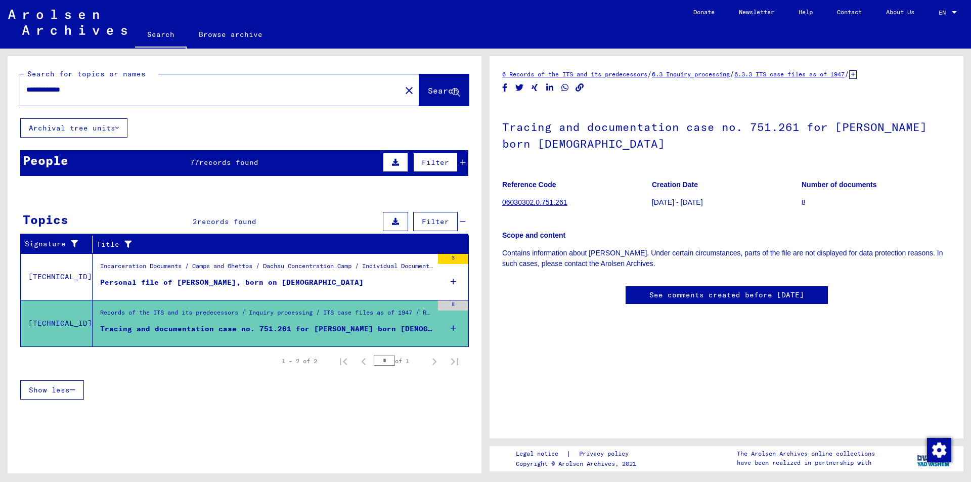
click at [266, 163] on div "People 77 records found Filter" at bounding box center [244, 163] width 448 height 26
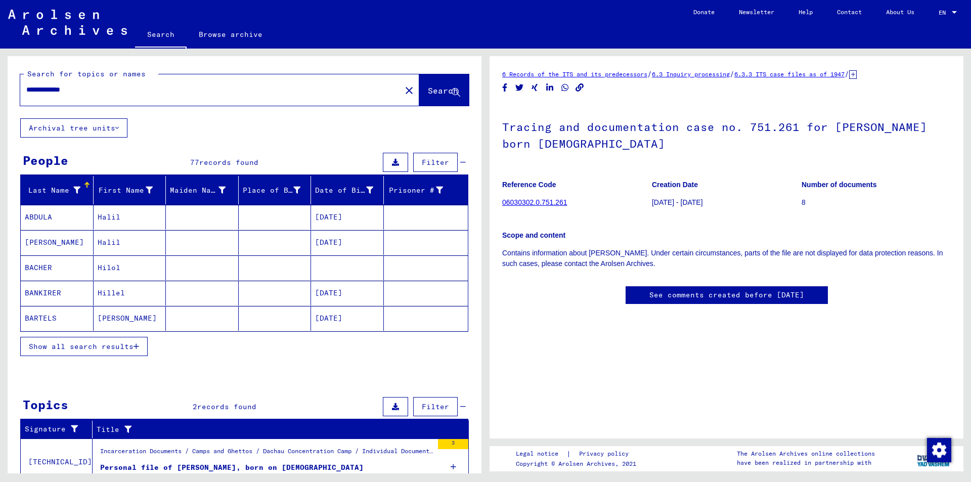
click at [76, 347] on span "Show all search results" at bounding box center [81, 346] width 105 height 9
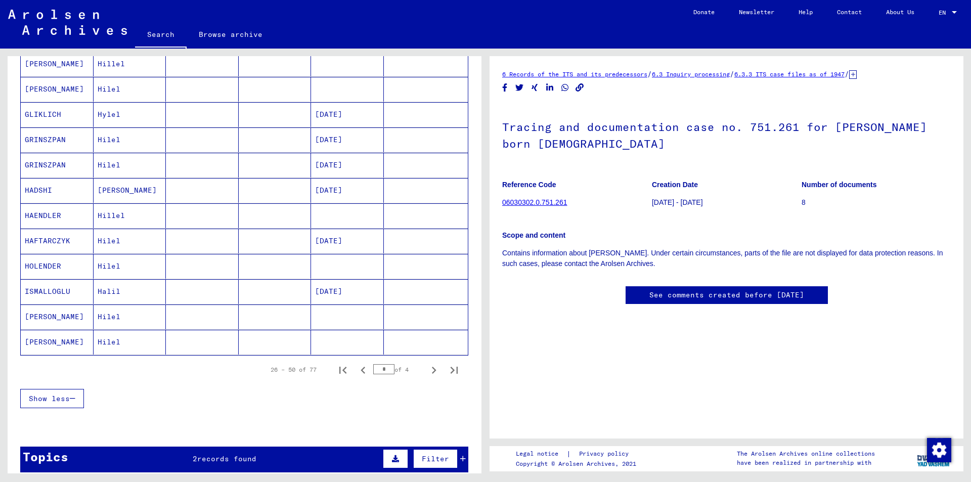
scroll to position [484, 0]
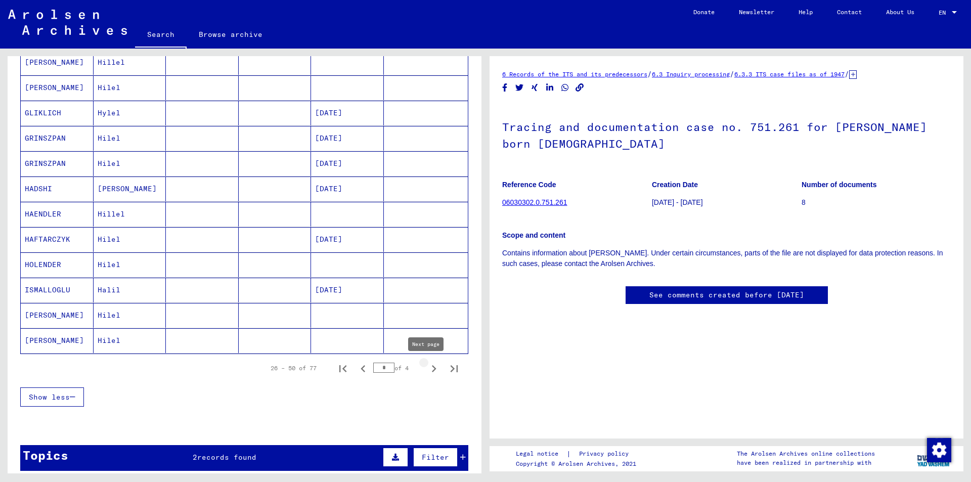
click at [427, 372] on icon "Next page" at bounding box center [434, 369] width 14 height 14
type input "*"
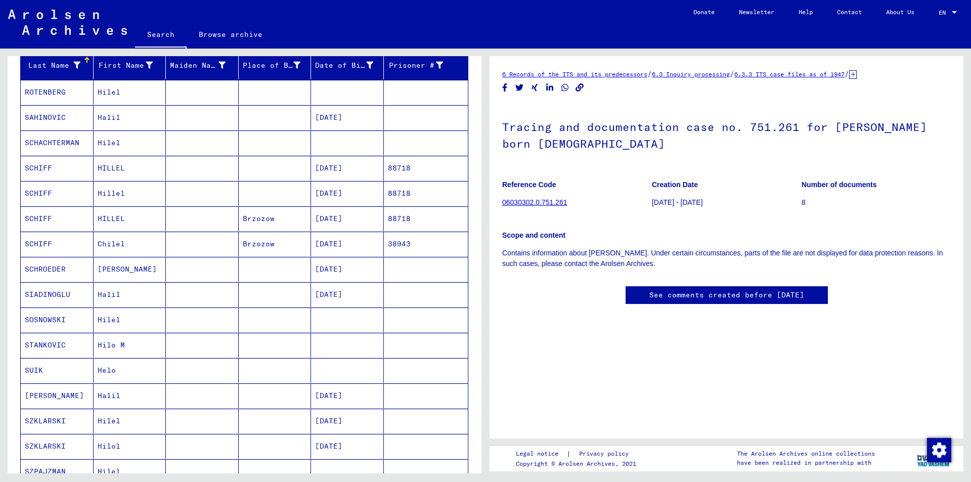
scroll to position [121, 0]
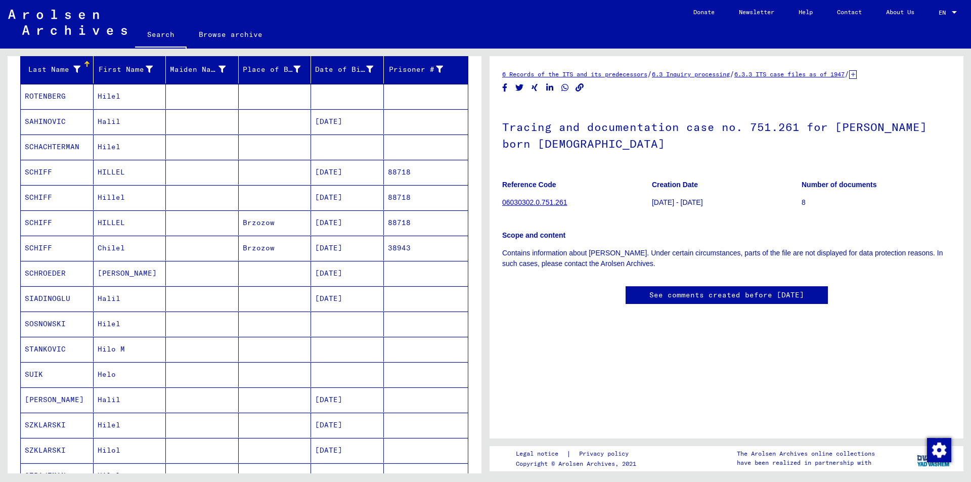
click at [332, 169] on mat-cell "[DATE]" at bounding box center [347, 172] width 73 height 25
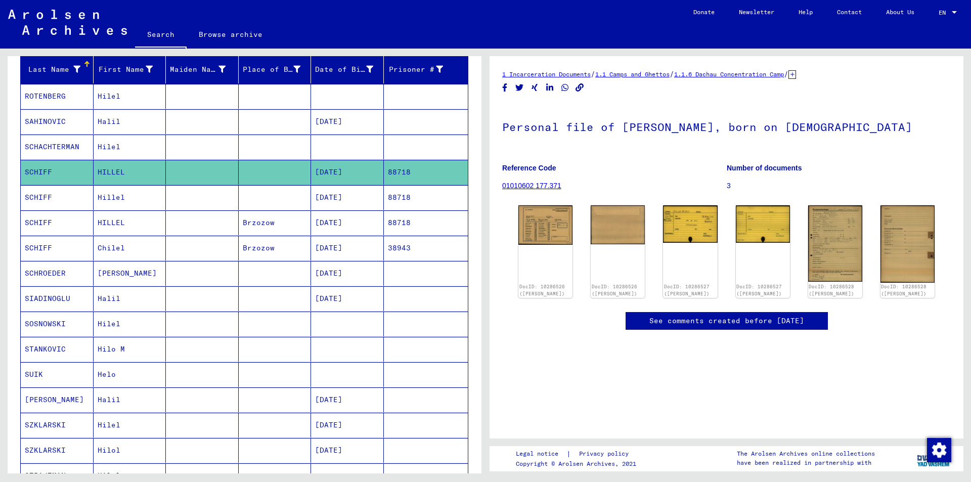
click at [333, 199] on mat-cell "[DATE]" at bounding box center [347, 197] width 73 height 25
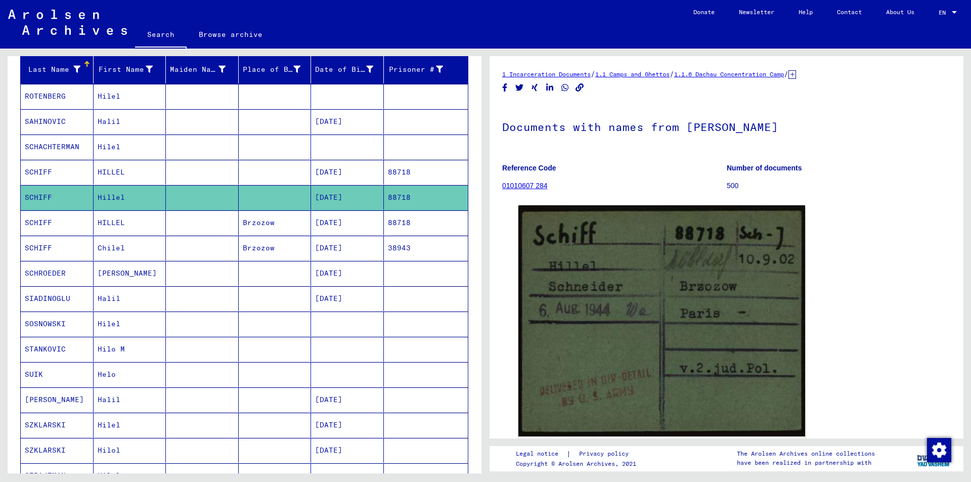
click at [341, 226] on mat-cell "[DATE]" at bounding box center [347, 222] width 73 height 25
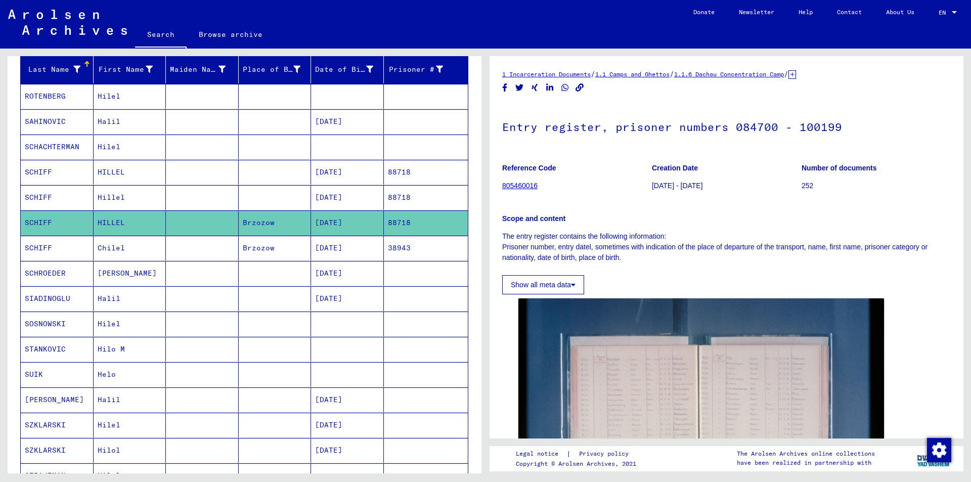
drag, startPoint x: 965, startPoint y: 179, endPoint x: 945, endPoint y: 182, distance: 20.4
click at [964, 189] on div "1 Incarceration Documents / 1.1 Camps and Ghettos / 1.1.6 Dachau Concentration …" at bounding box center [729, 261] width 486 height 425
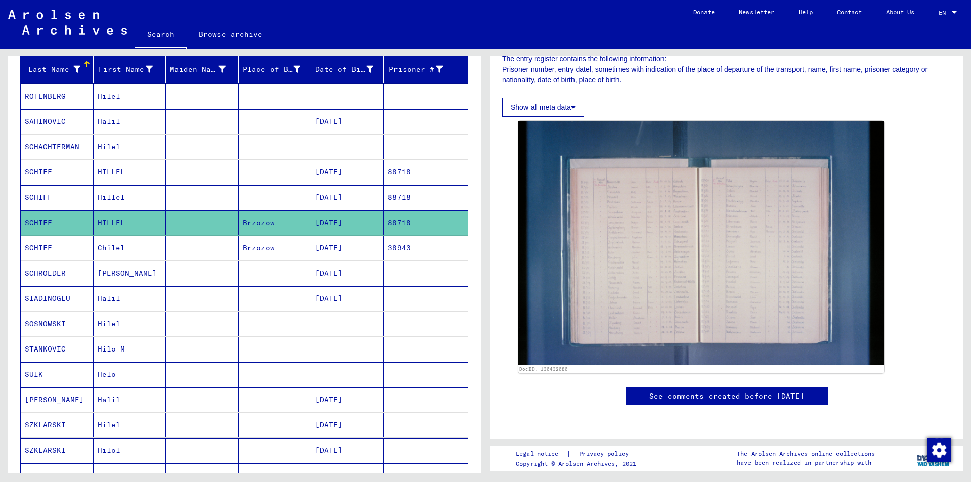
scroll to position [317, 0]
click at [322, 252] on mat-cell "[DATE]" at bounding box center [347, 248] width 73 height 25
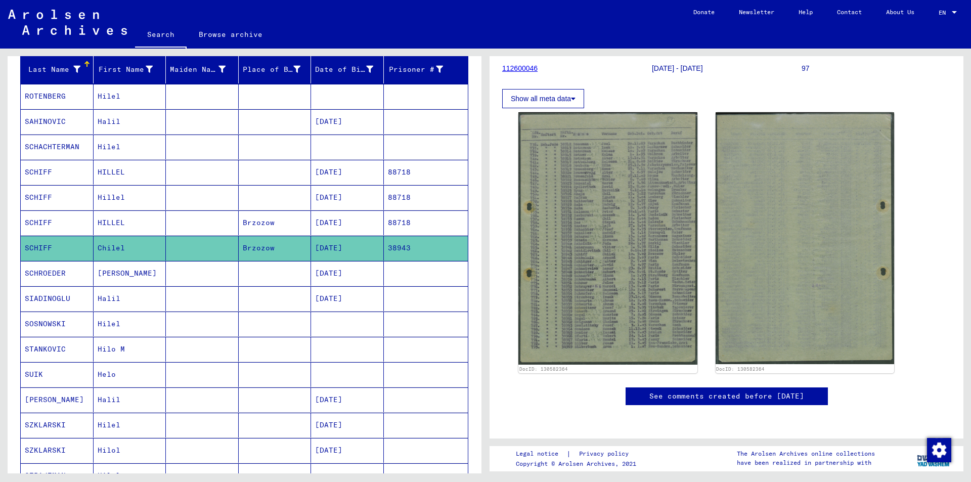
scroll to position [183, 0]
